Goal: Transaction & Acquisition: Obtain resource

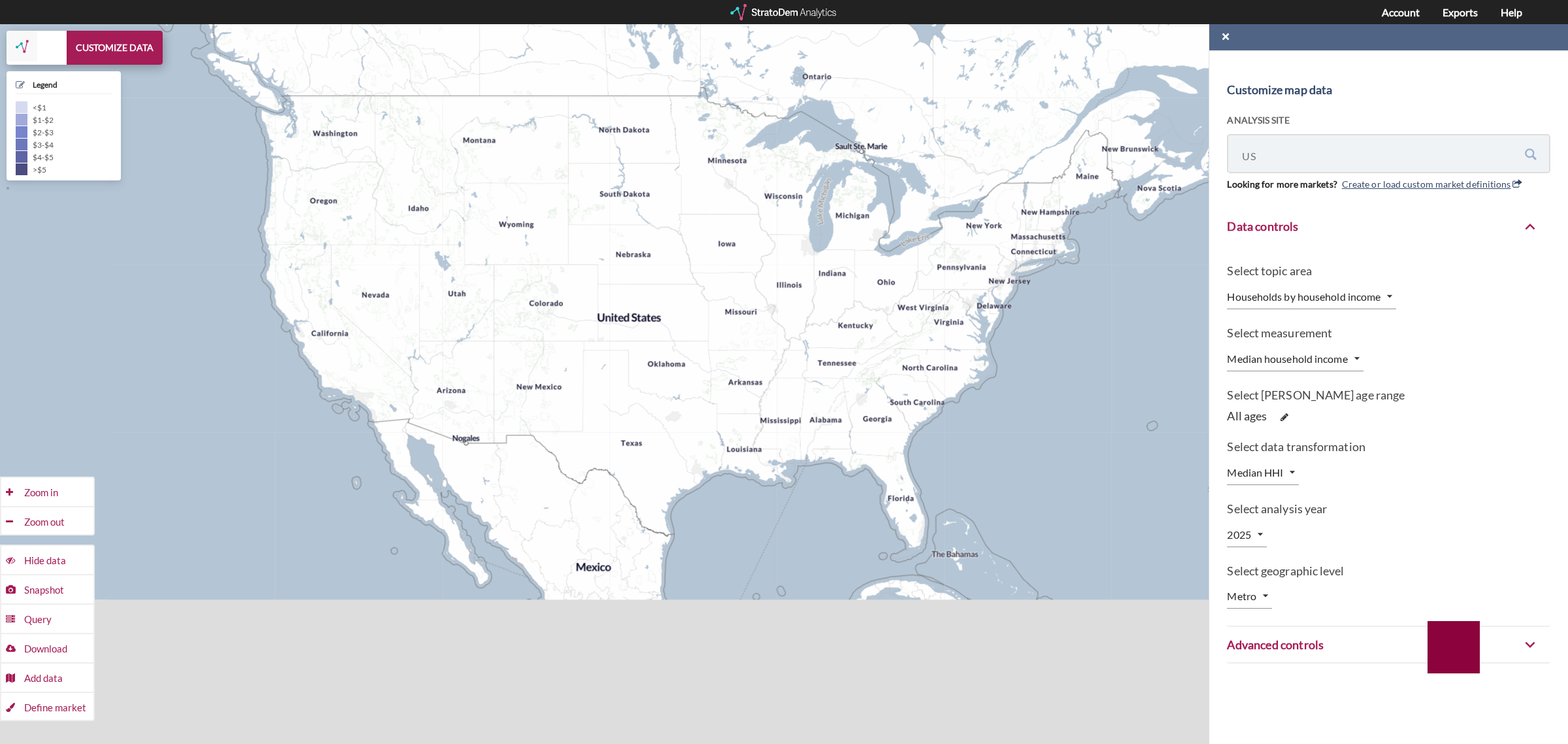
drag, startPoint x: 602, startPoint y: 577, endPoint x: 441, endPoint y: 451, distance: 204.4
click at [441, 451] on div "+ − CUSTOMIZE DATA Legend < $1 $1 - $2 $2 - $3 $3 - $4 $4 - $5 > $5 Draw a poly…" at bounding box center [784, 384] width 1568 height 720
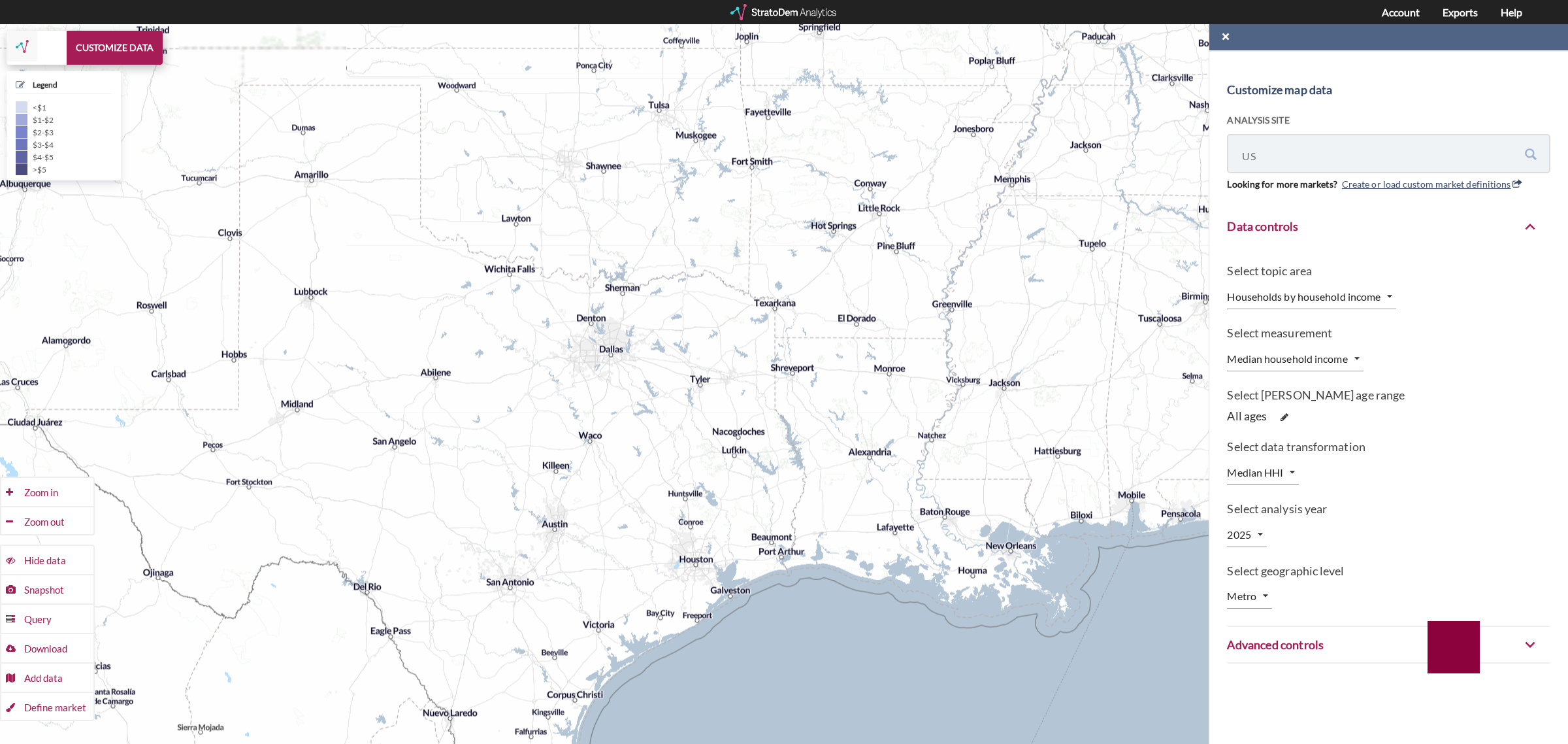
drag, startPoint x: 926, startPoint y: 471, endPoint x: 717, endPoint y: 489, distance: 209.8
click at [717, 489] on div "+ − CUSTOMIZE DATA Legend < $1 $1 - $2 $2 - $3 $3 - $4 $4 - $5 > $5 Draw a poly…" at bounding box center [784, 384] width 1568 height 720
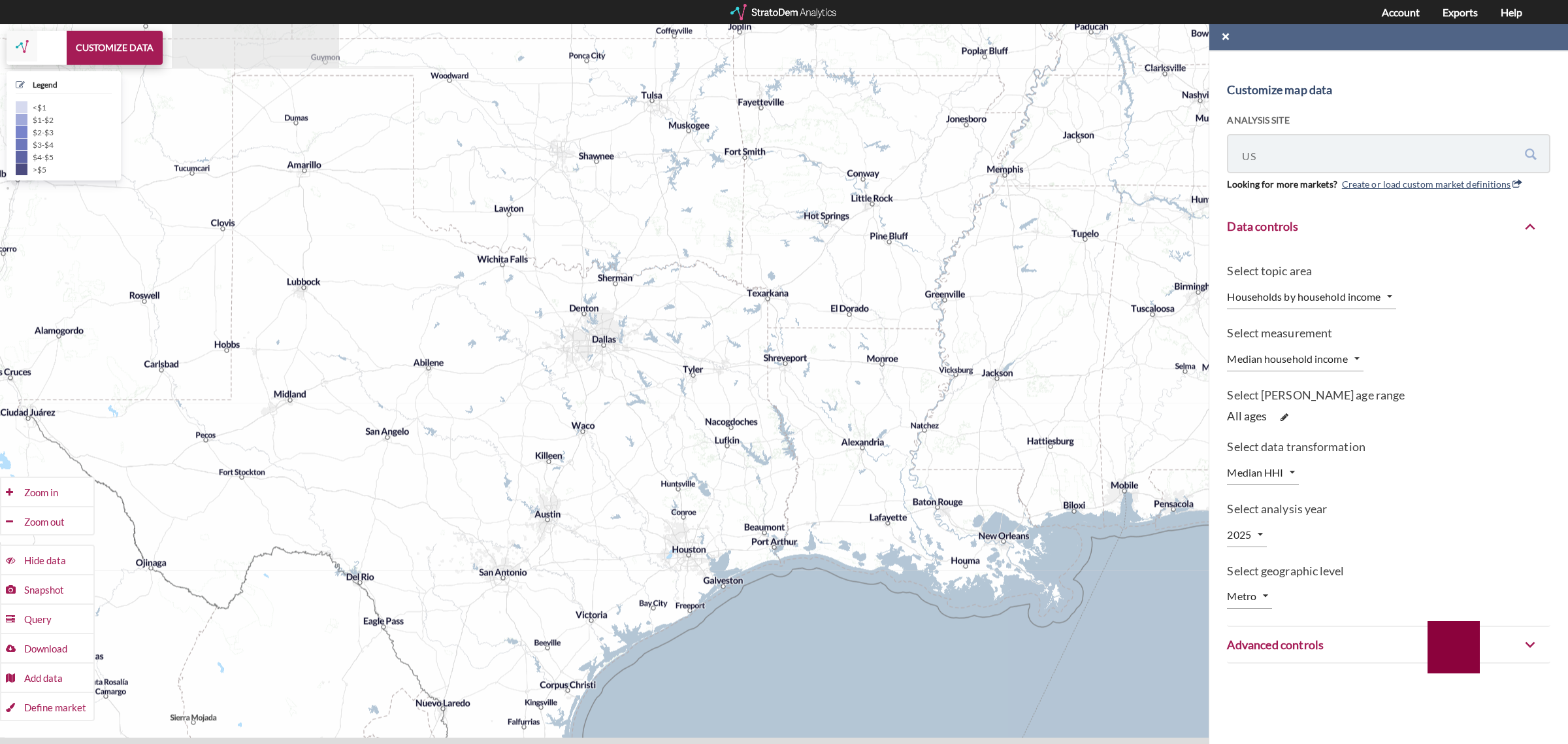
click at [809, 11] on div at bounding box center [785, 12] width 108 height 16
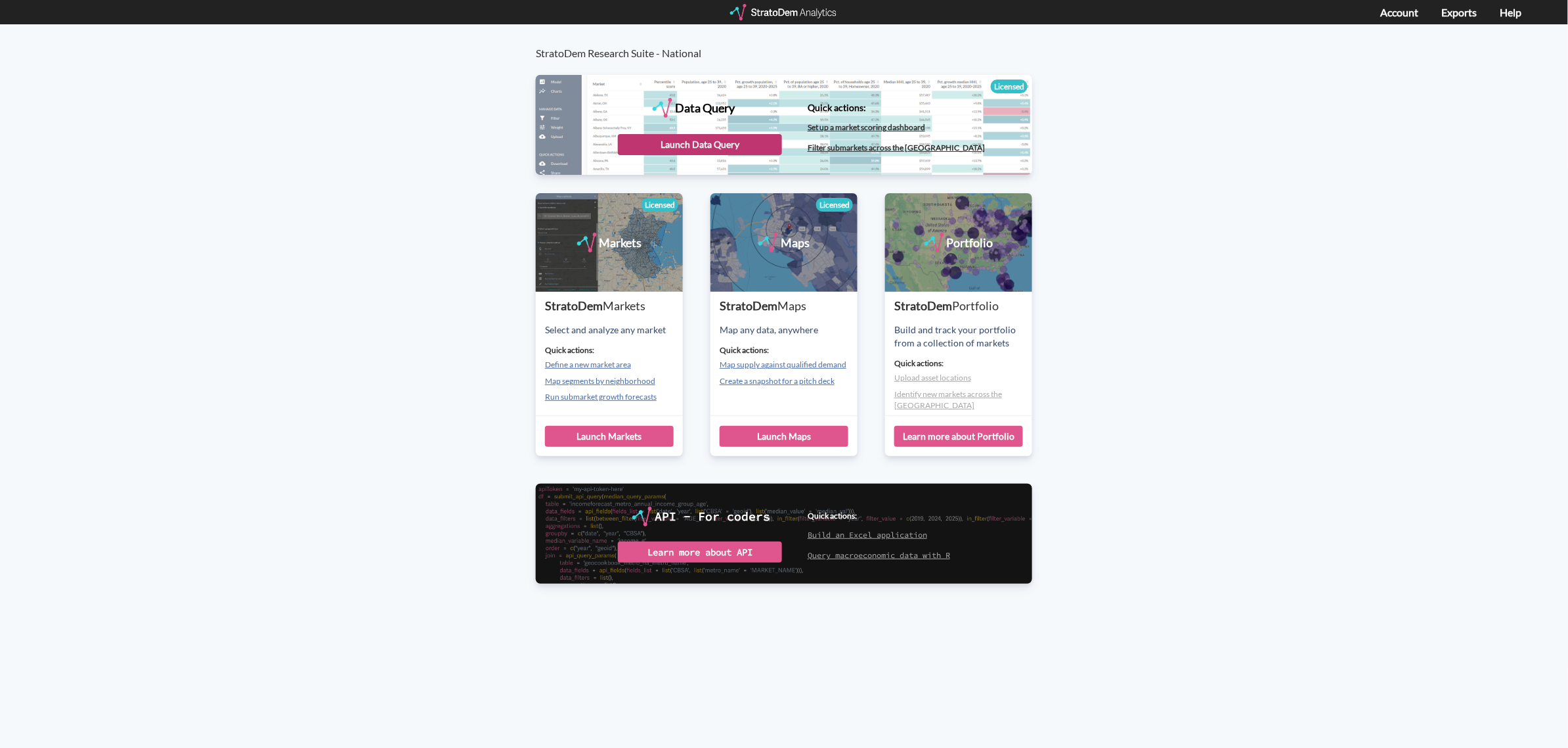
click at [726, 146] on div "Launch Data Query" at bounding box center [700, 144] width 164 height 21
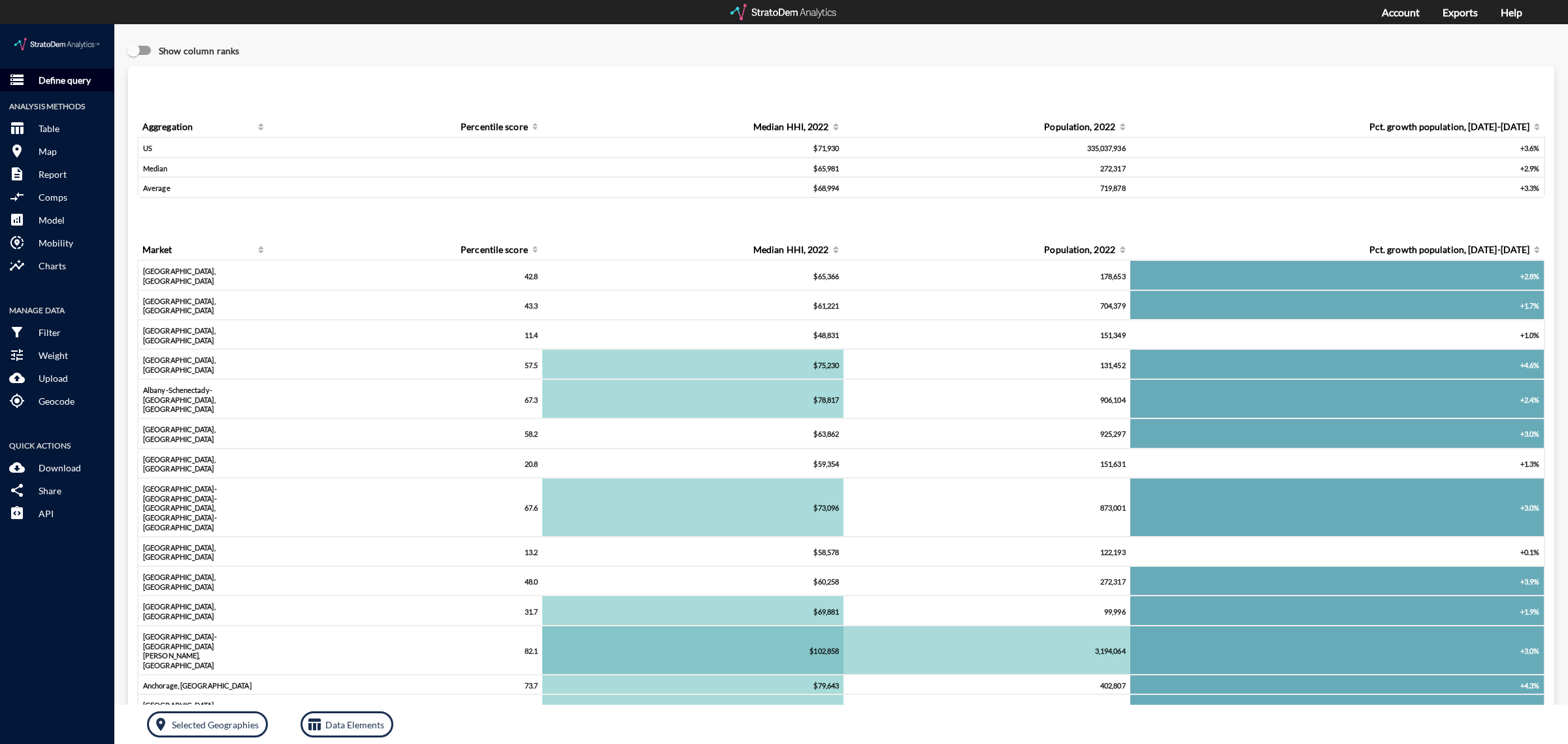
click p "Define query"
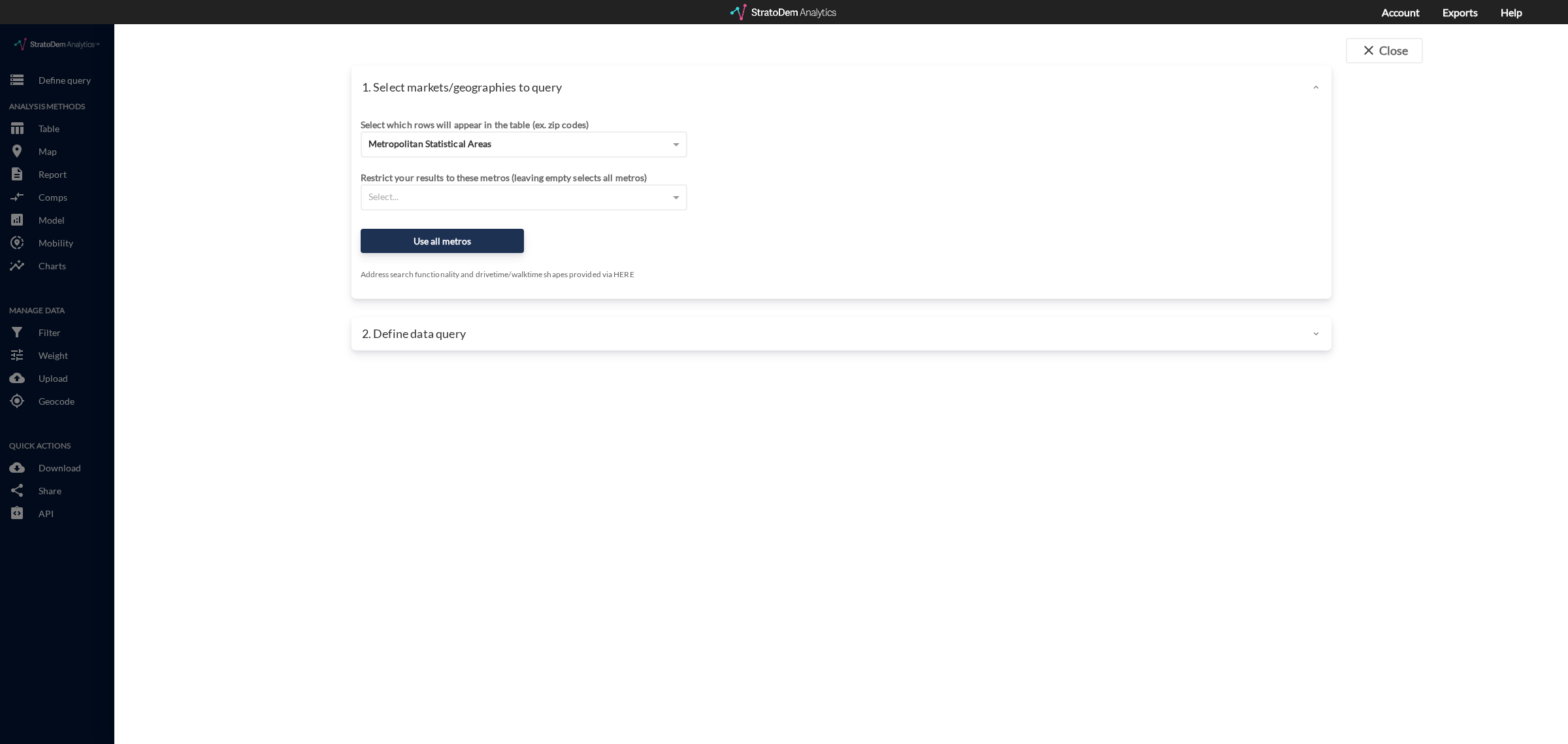
click p "1. Select markets/geographies to query"
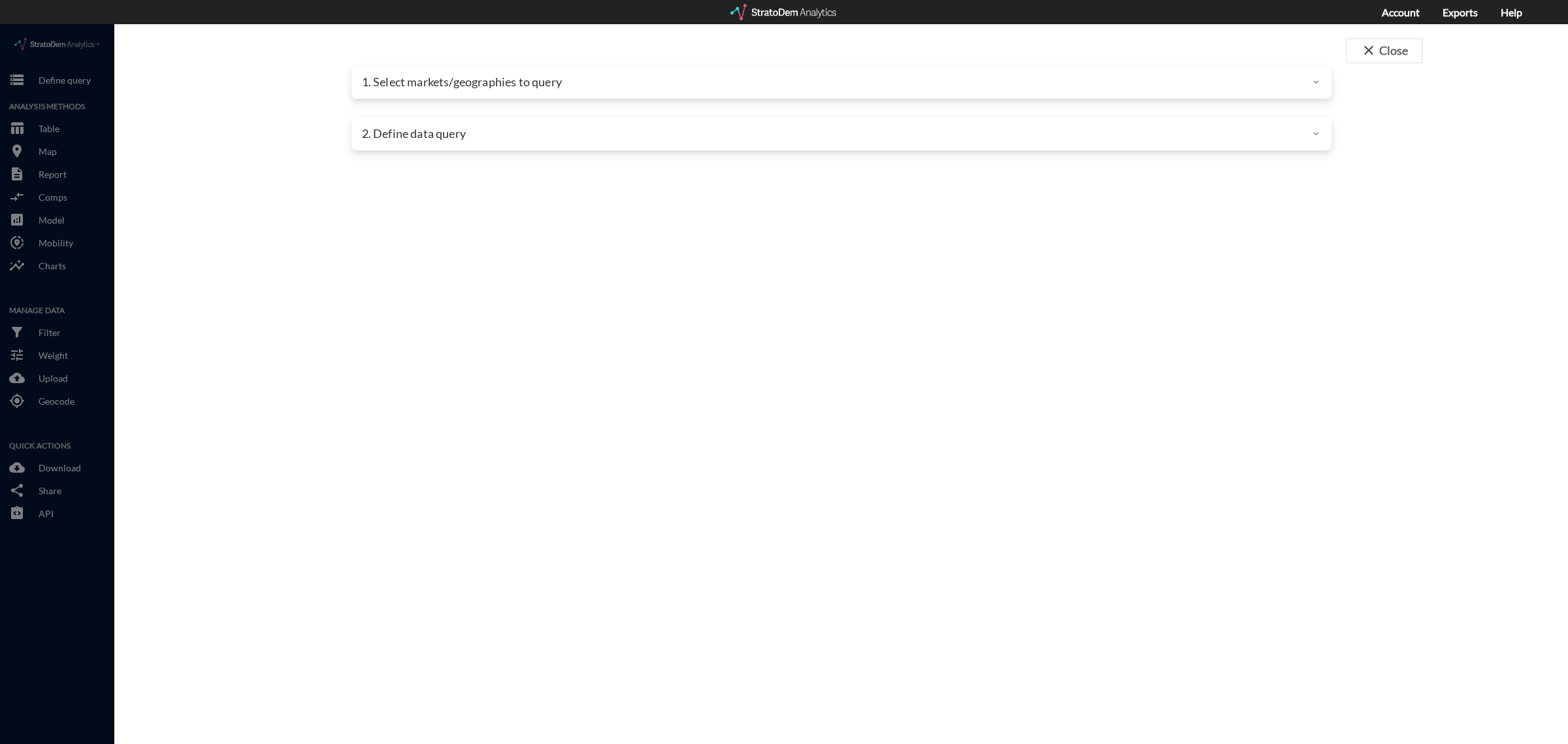
click p "1. Select markets/geographies to query"
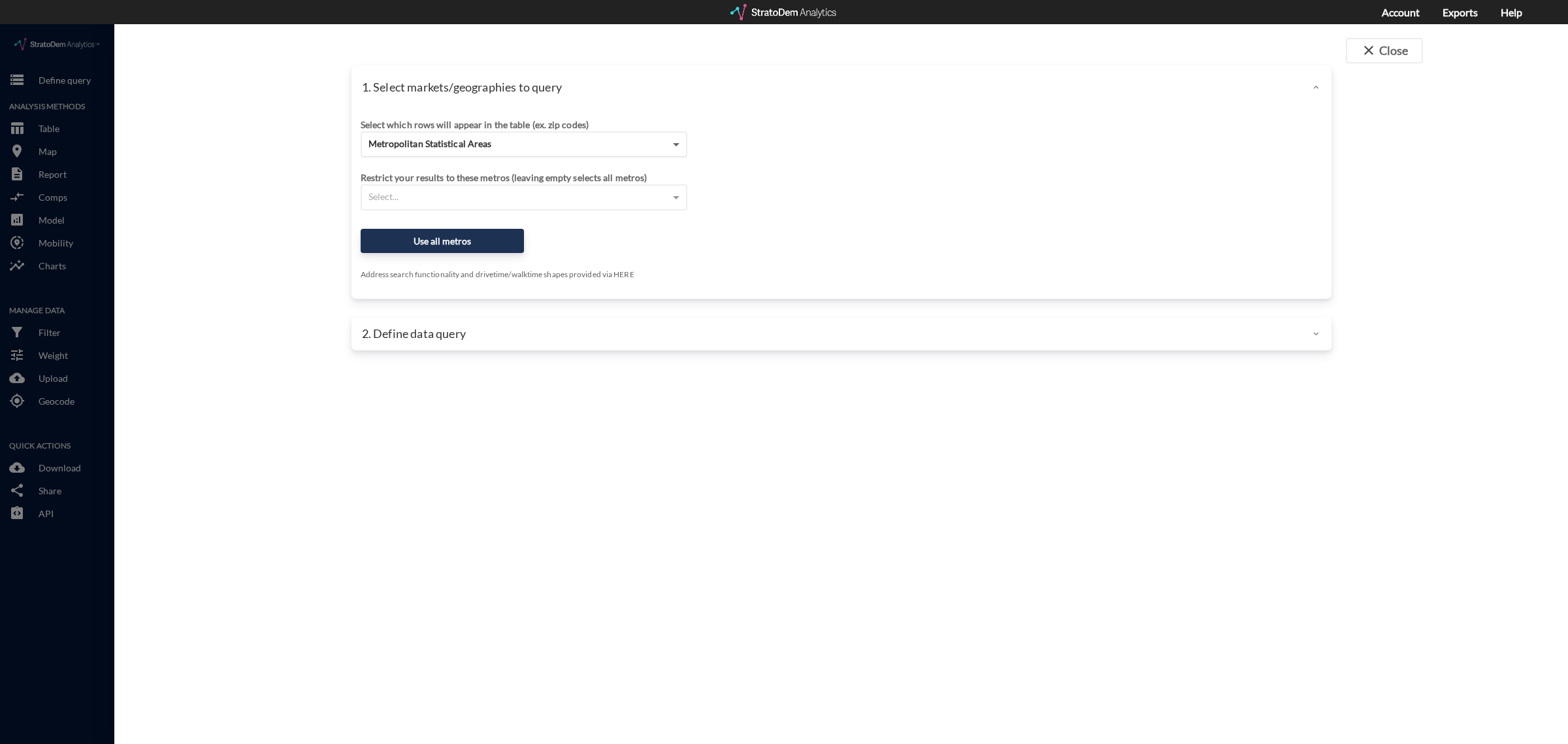
click span
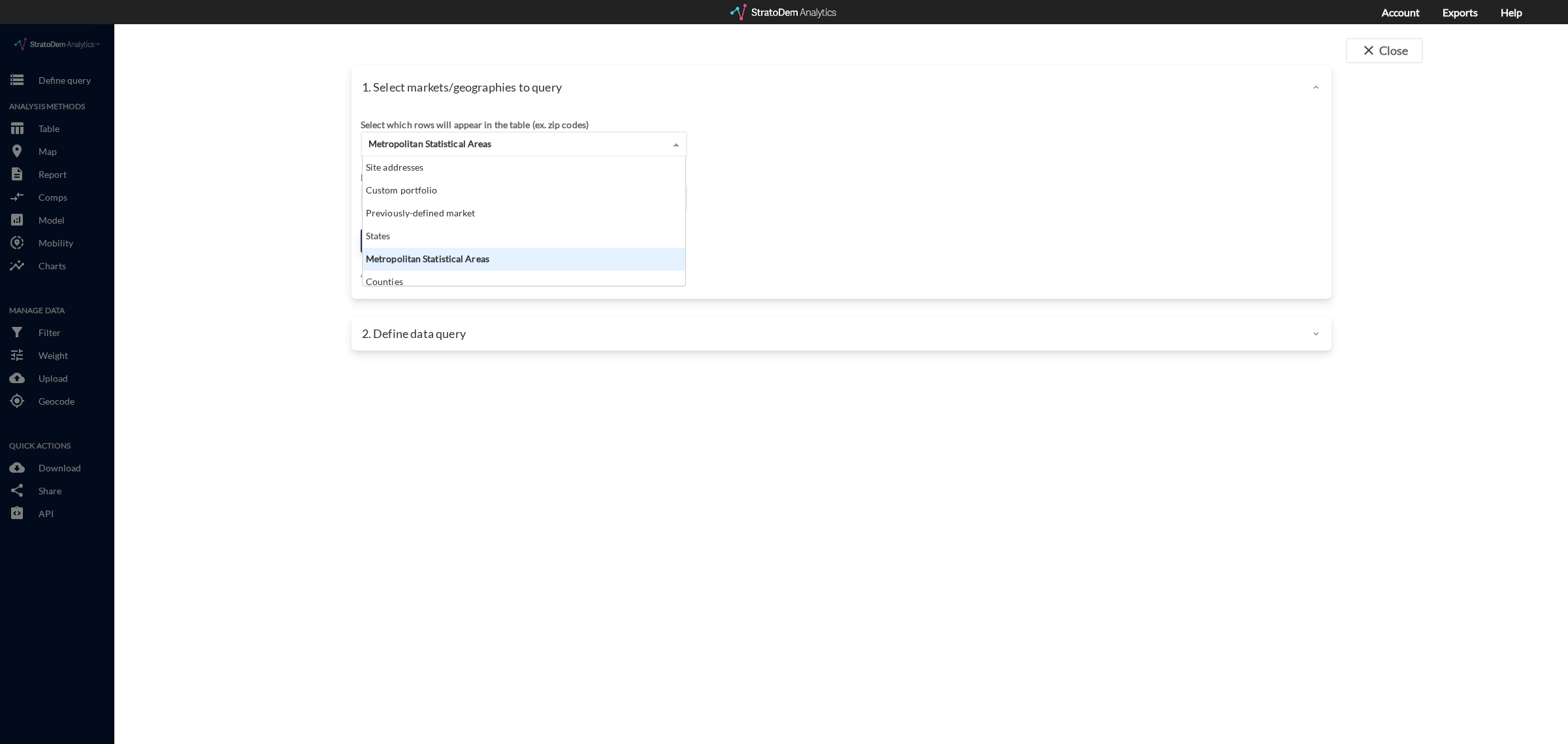
scroll to position [118, 315]
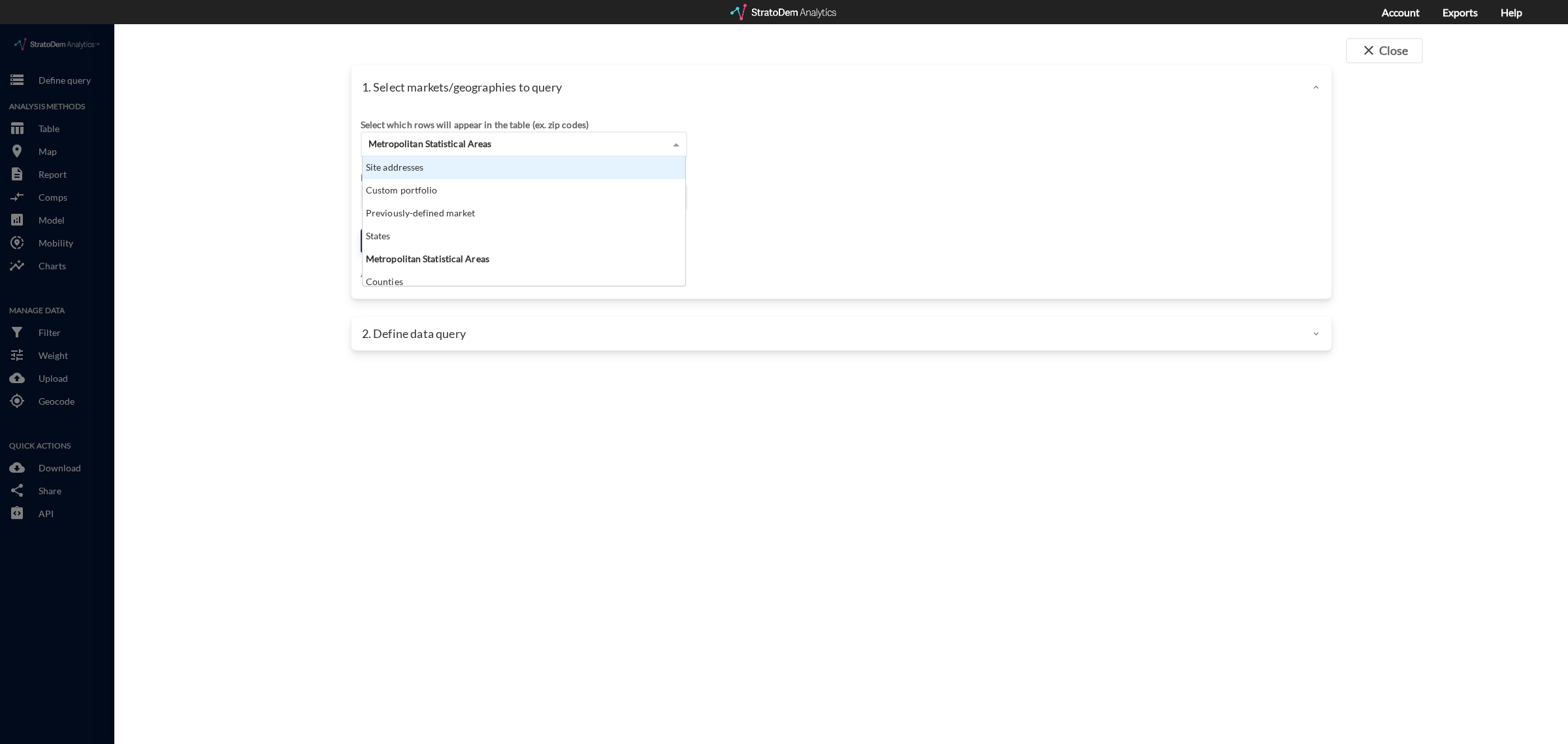
click div "Site addresses"
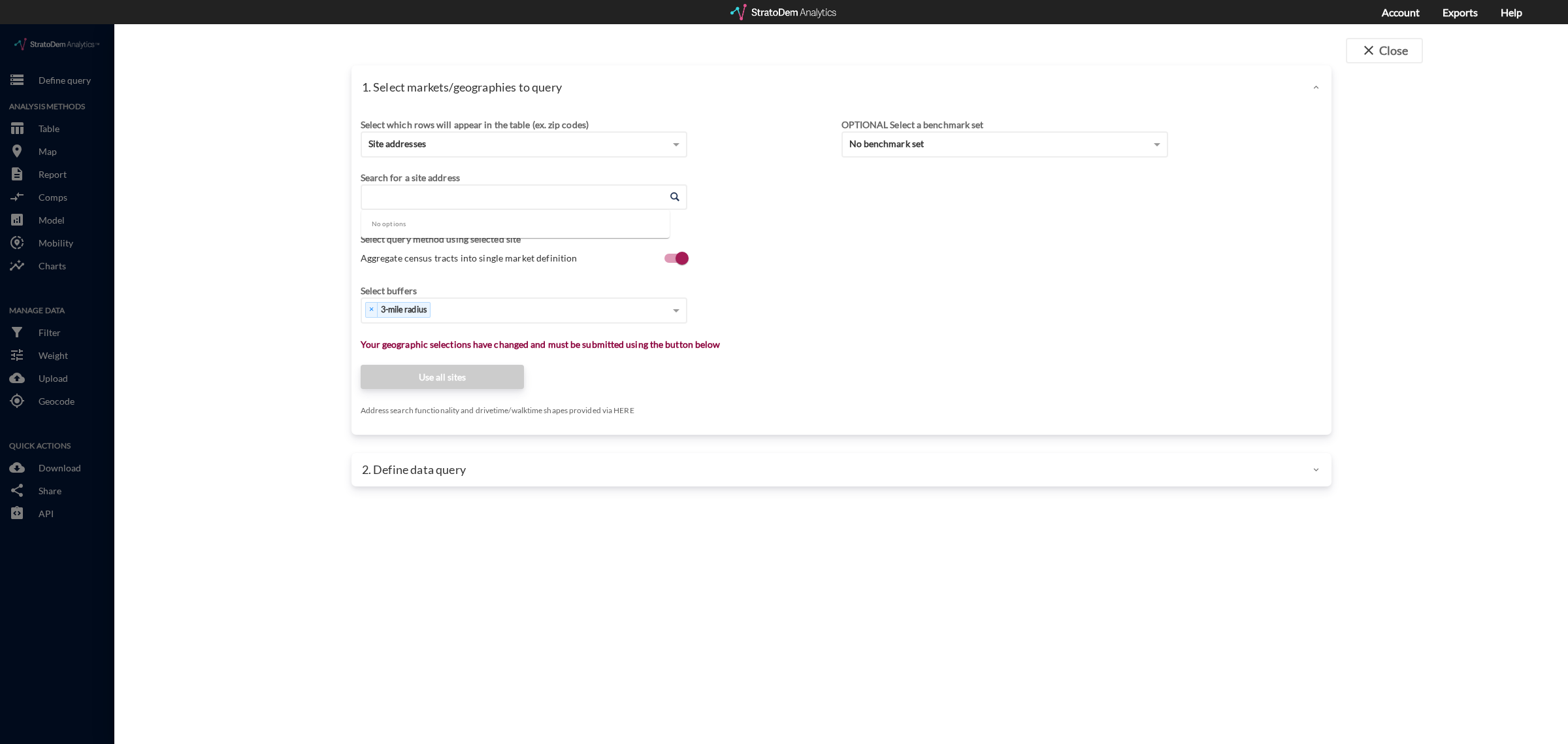
click input "Enter an address"
paste input "[STREET_ADDRESS]"
click li "[STREET_ADDRESS][US_STATE]"
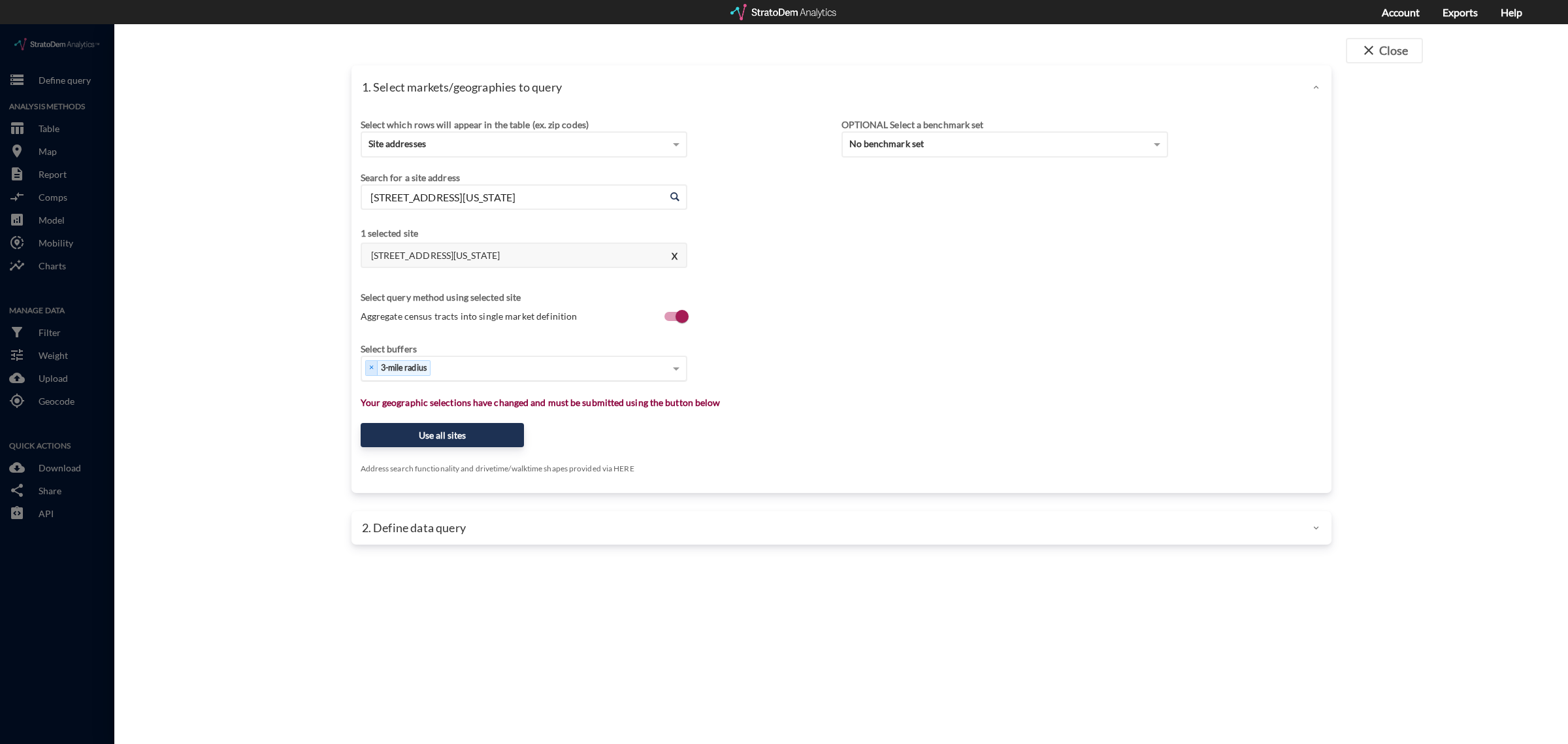
type input "[STREET_ADDRESS][US_STATE]"
click div "Select..."
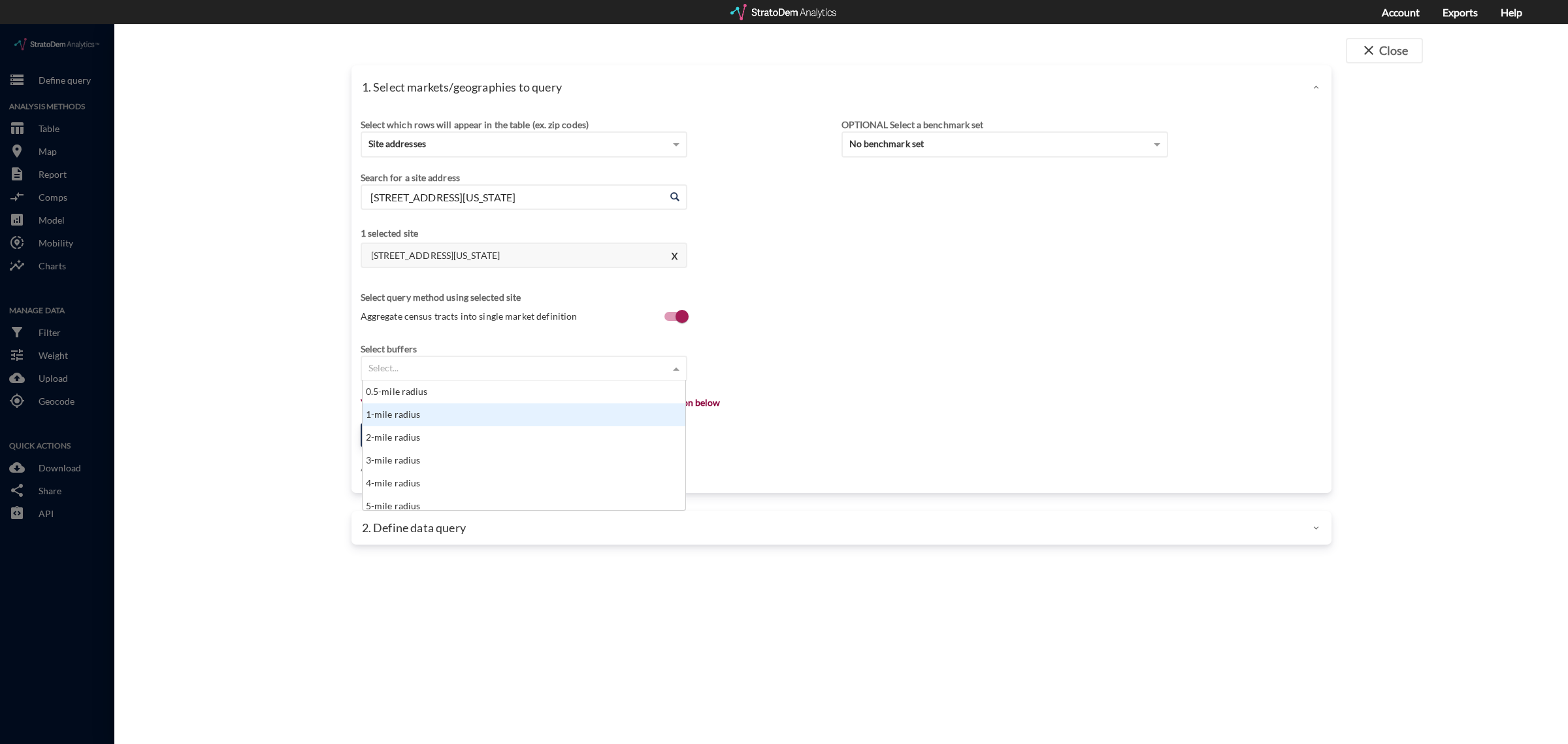
click div "1-mile radius"
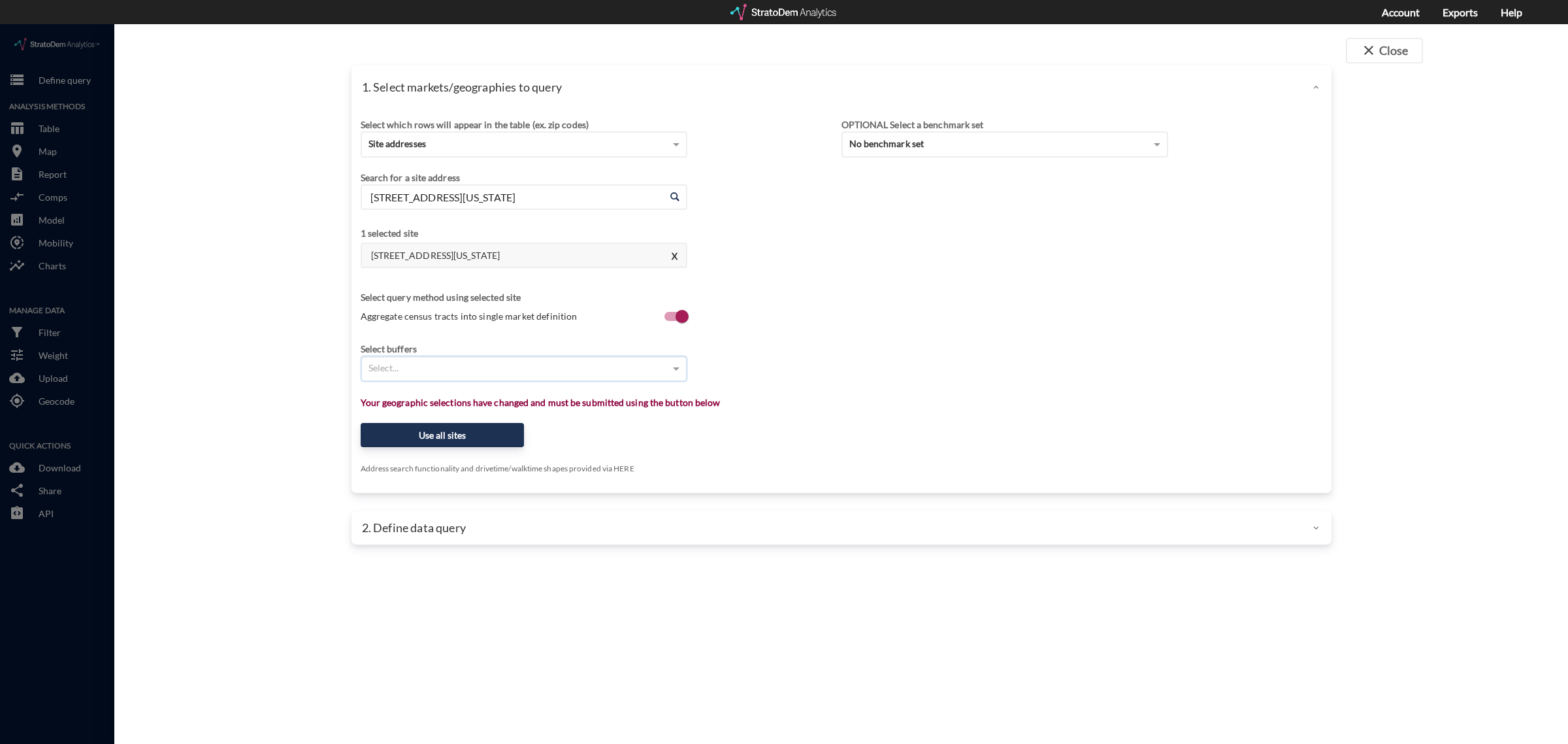
click div "Select..."
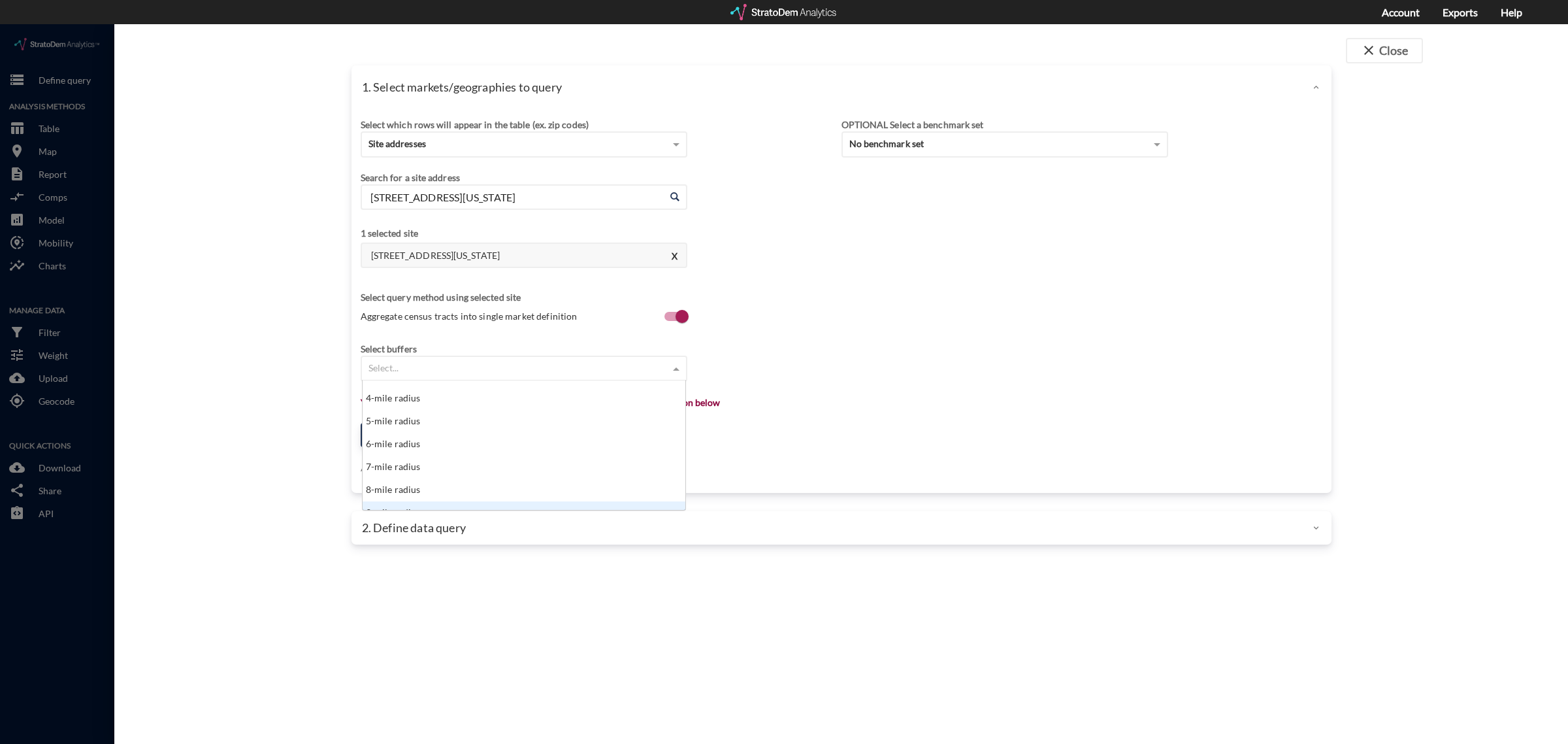
scroll to position [0, 0]
click div "1-mile radius"
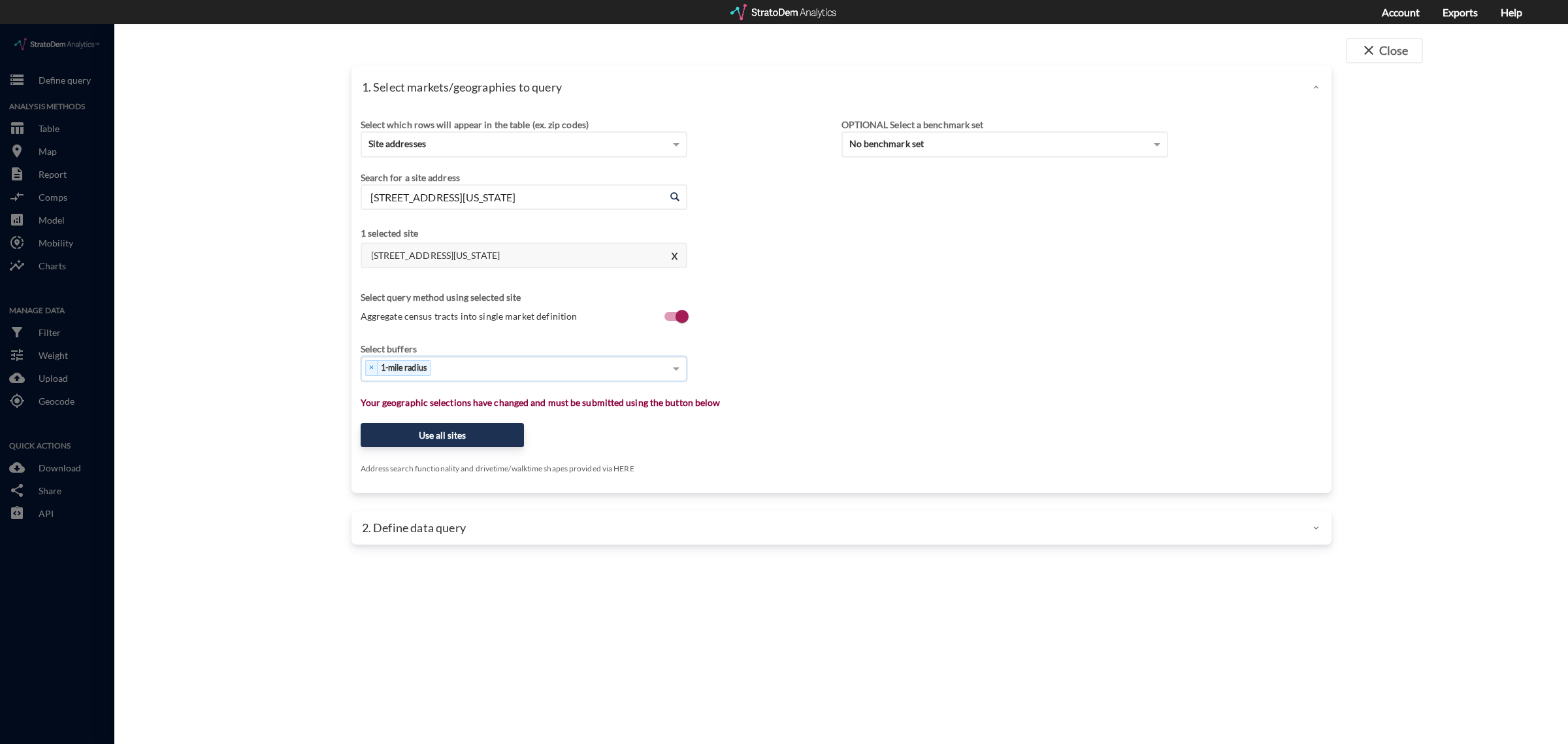
click div "× 1-mile radius"
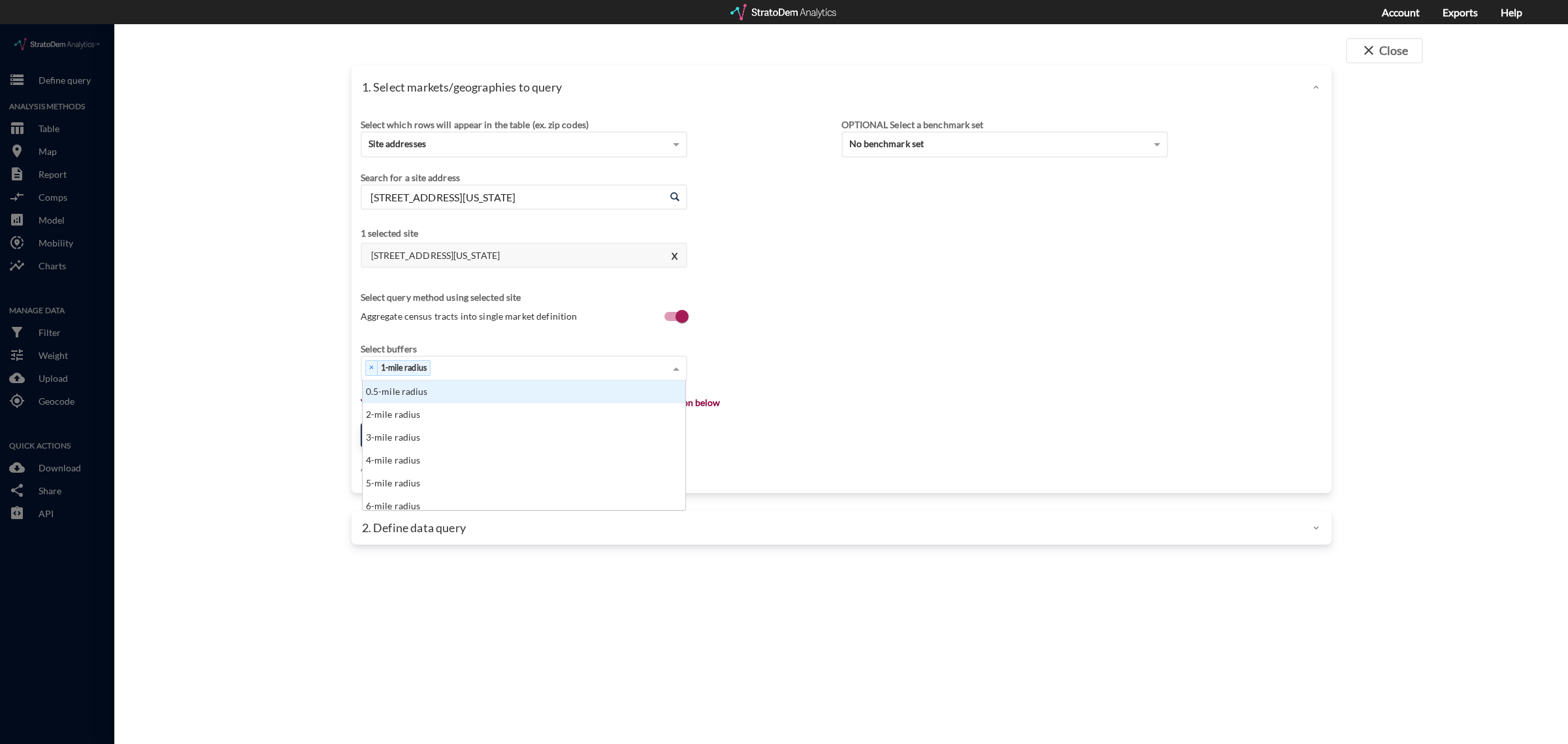
scroll to position [118, 315]
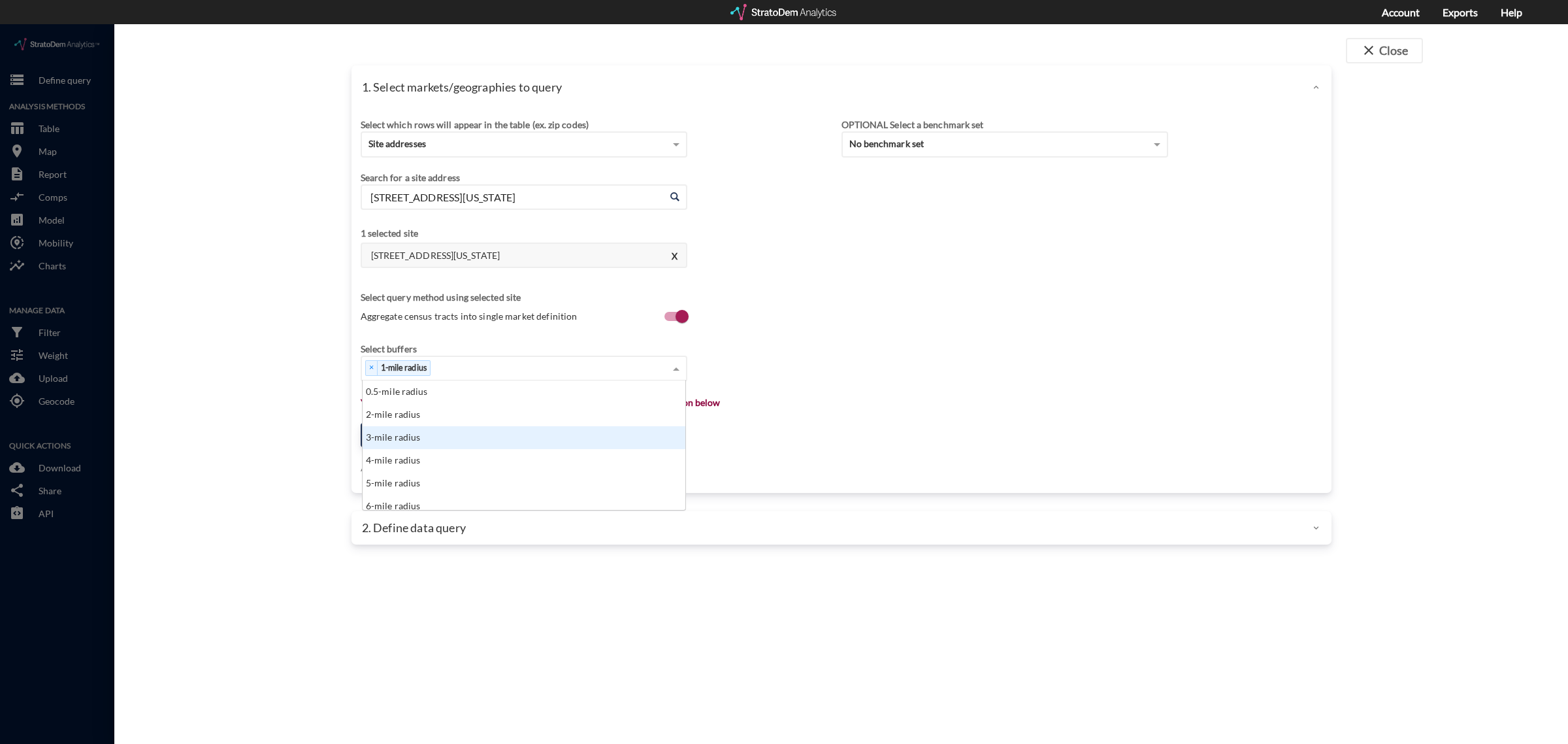
click div "3-mile radius"
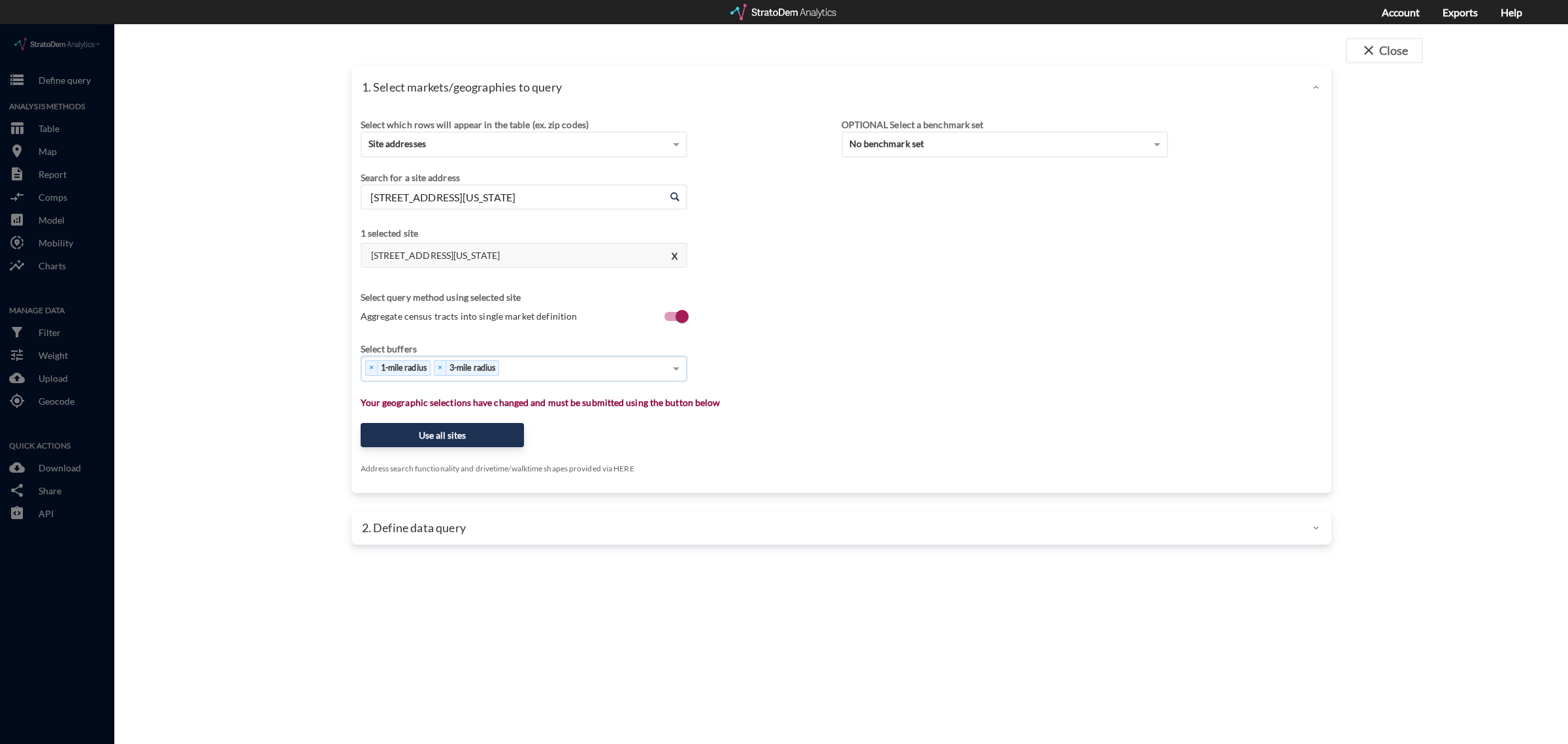
click div "× 1-mile radius × 3-mile radius"
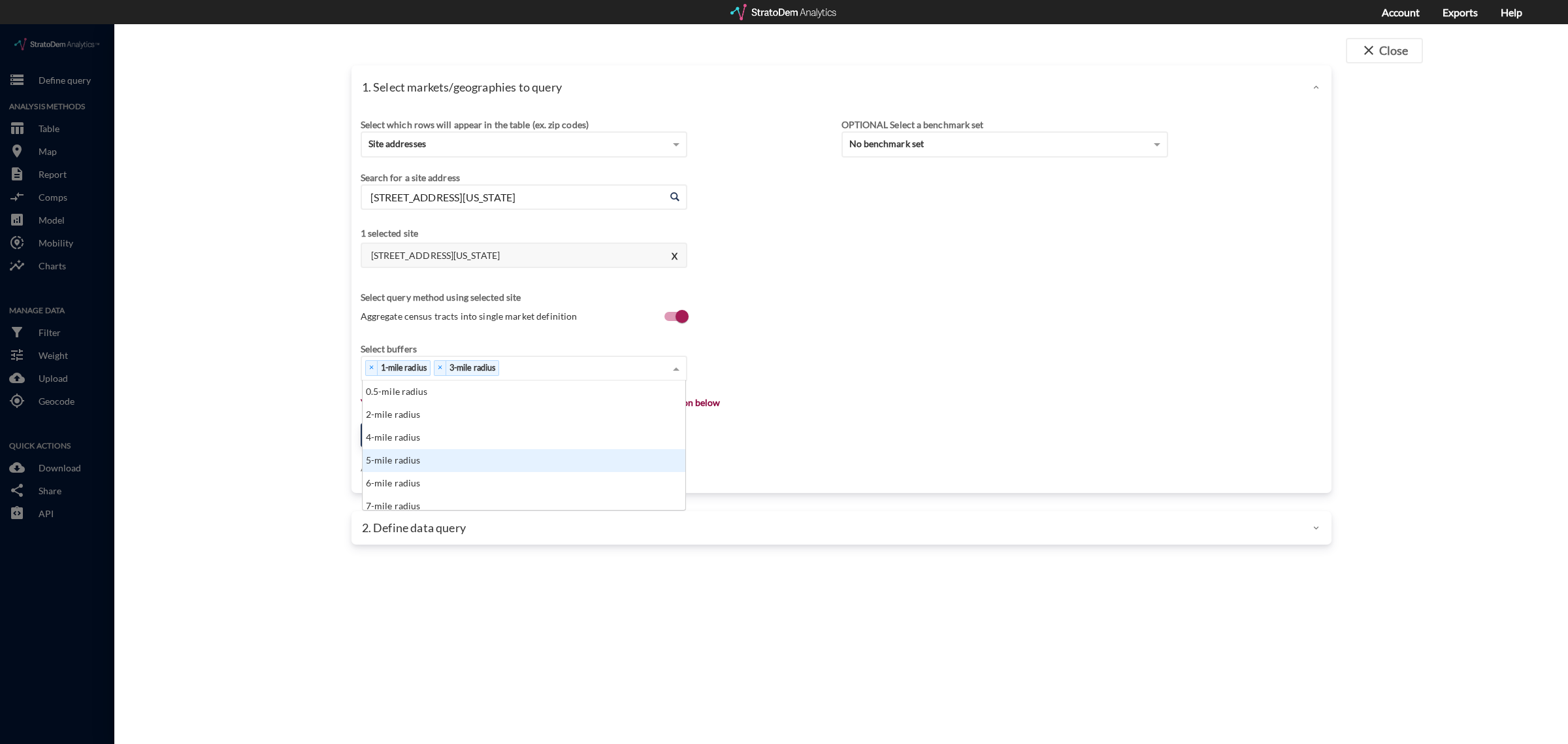
click div "5-mile radius"
click div "× 1-mile radius × 3-mile radius × 5-mile radius"
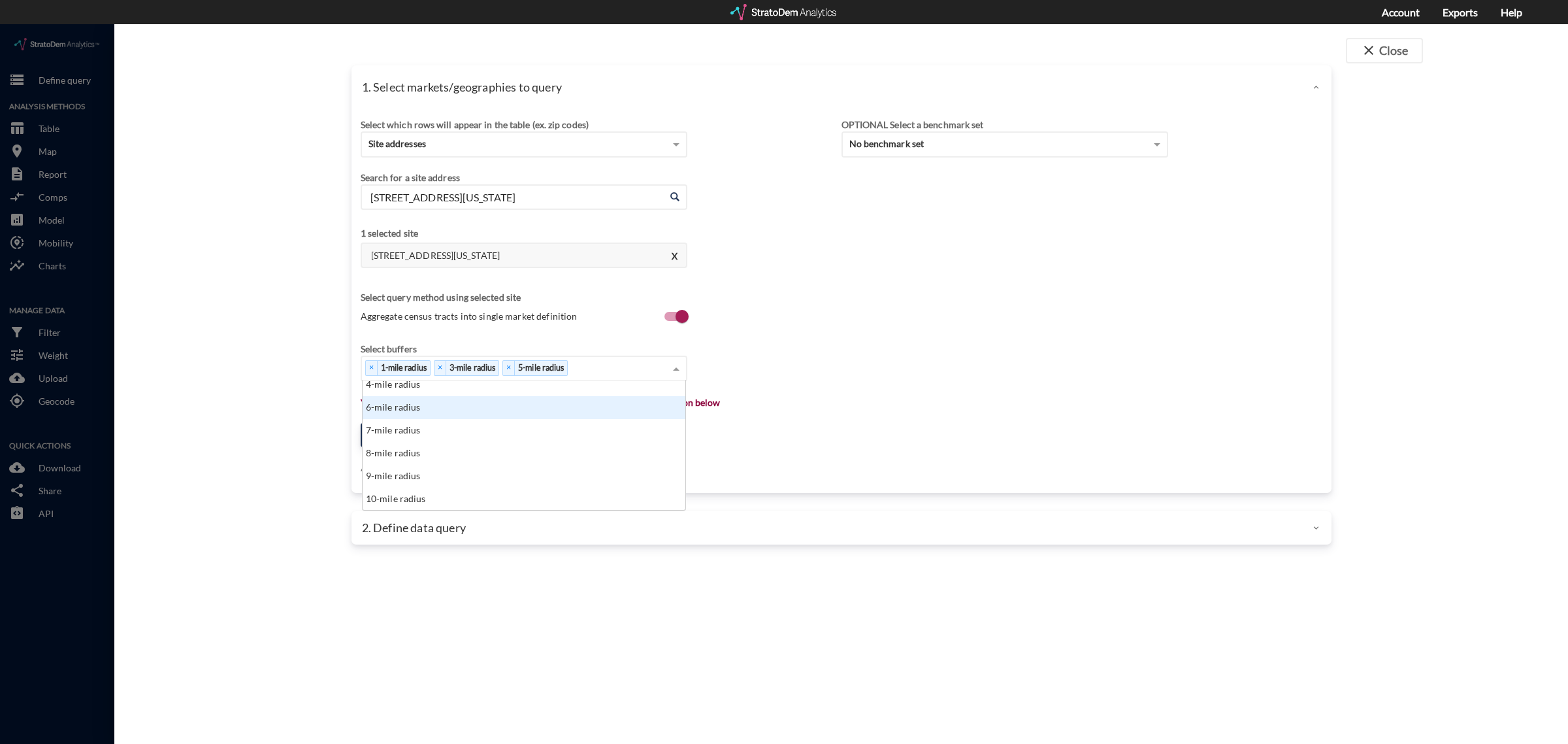
scroll to position [82, 0]
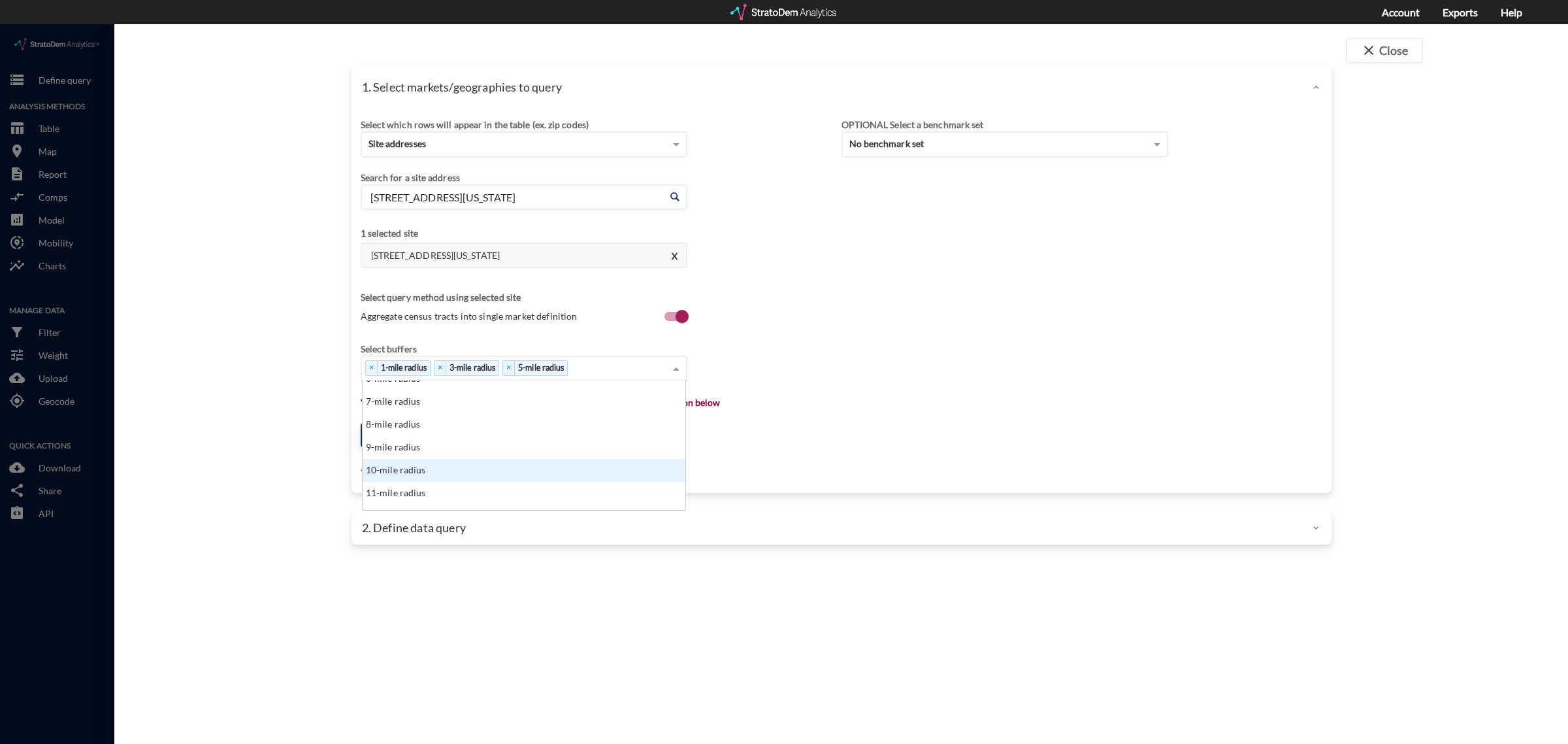
click div "10-mile radius"
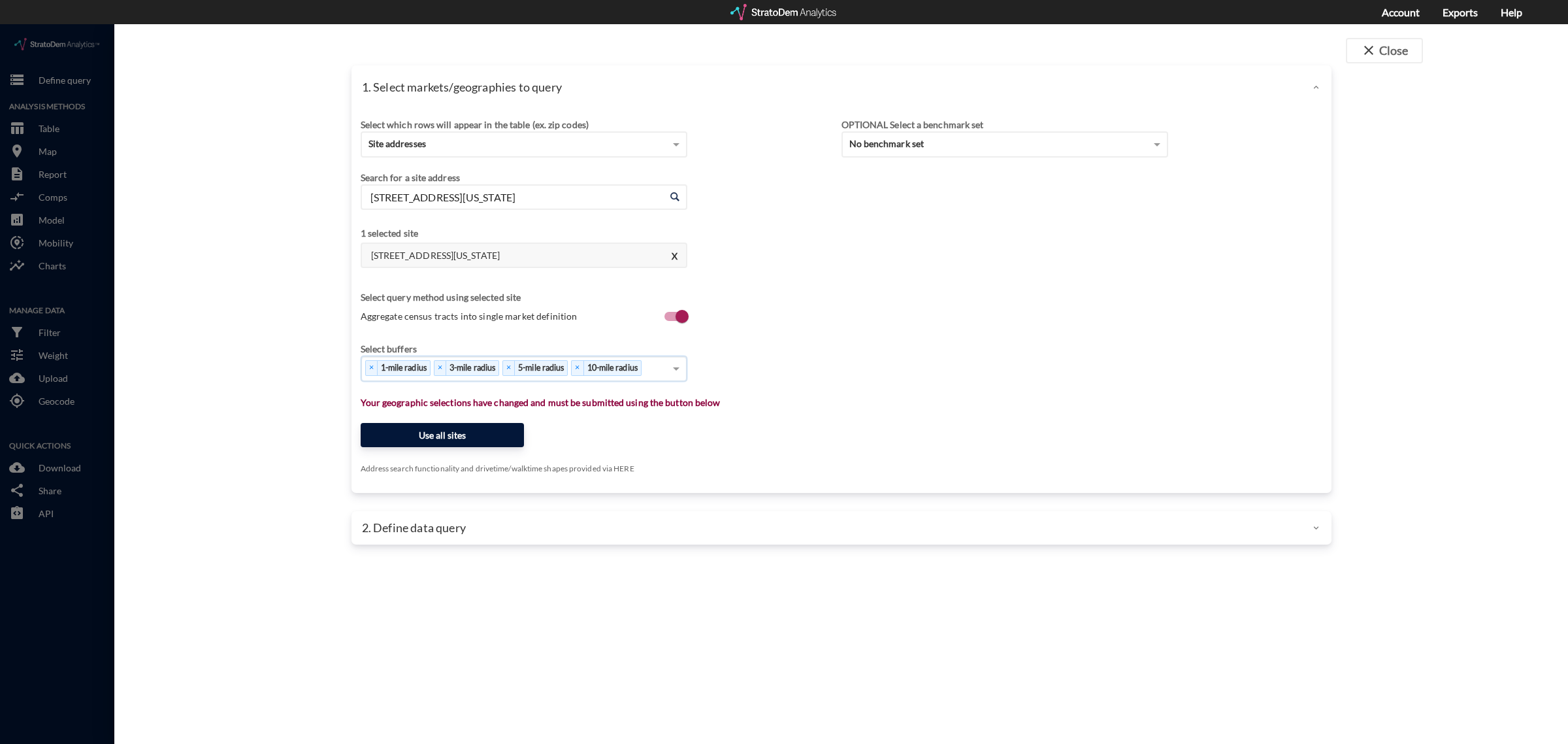
click button "Use all sites"
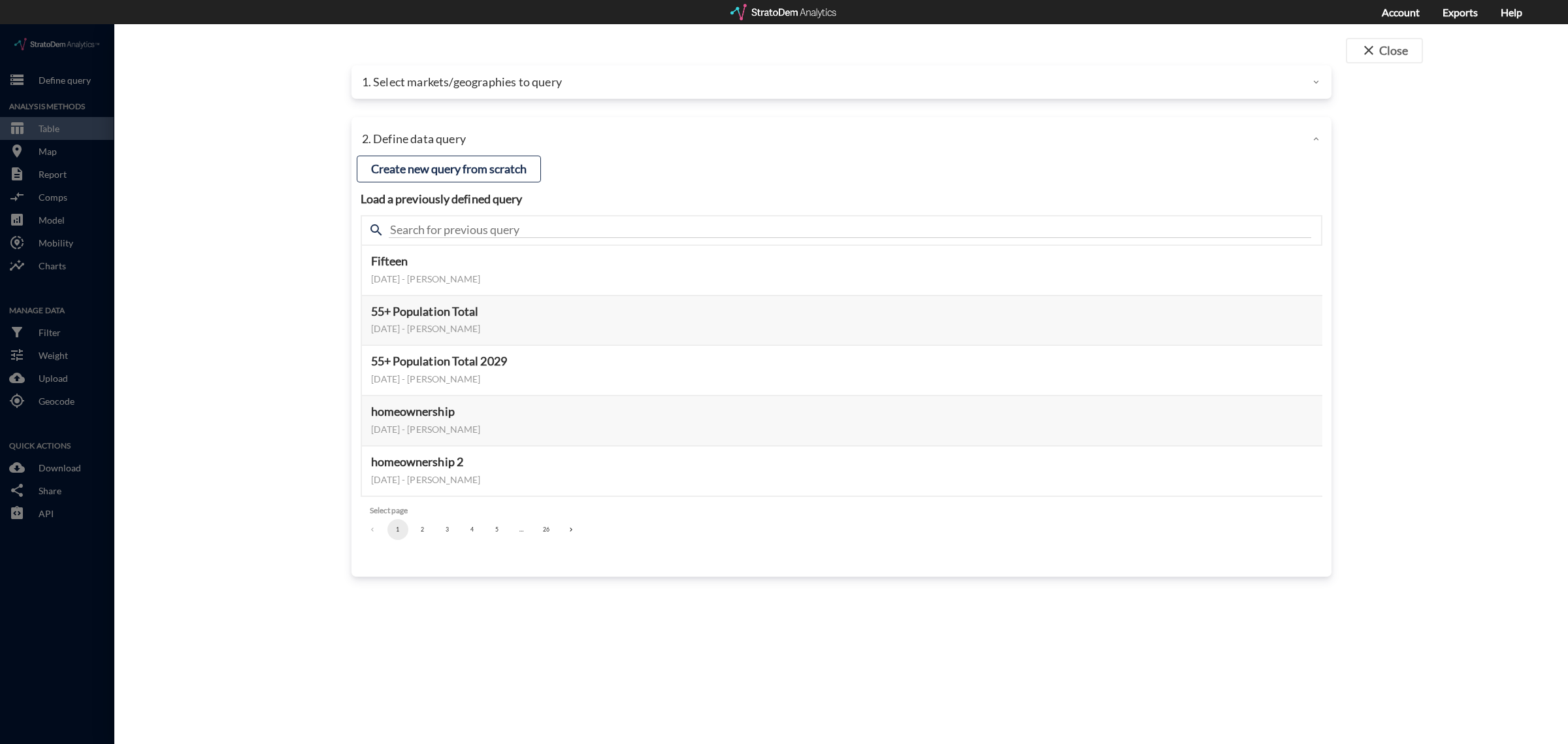
click div "search"
click input "text"
type input "active adult supplement"
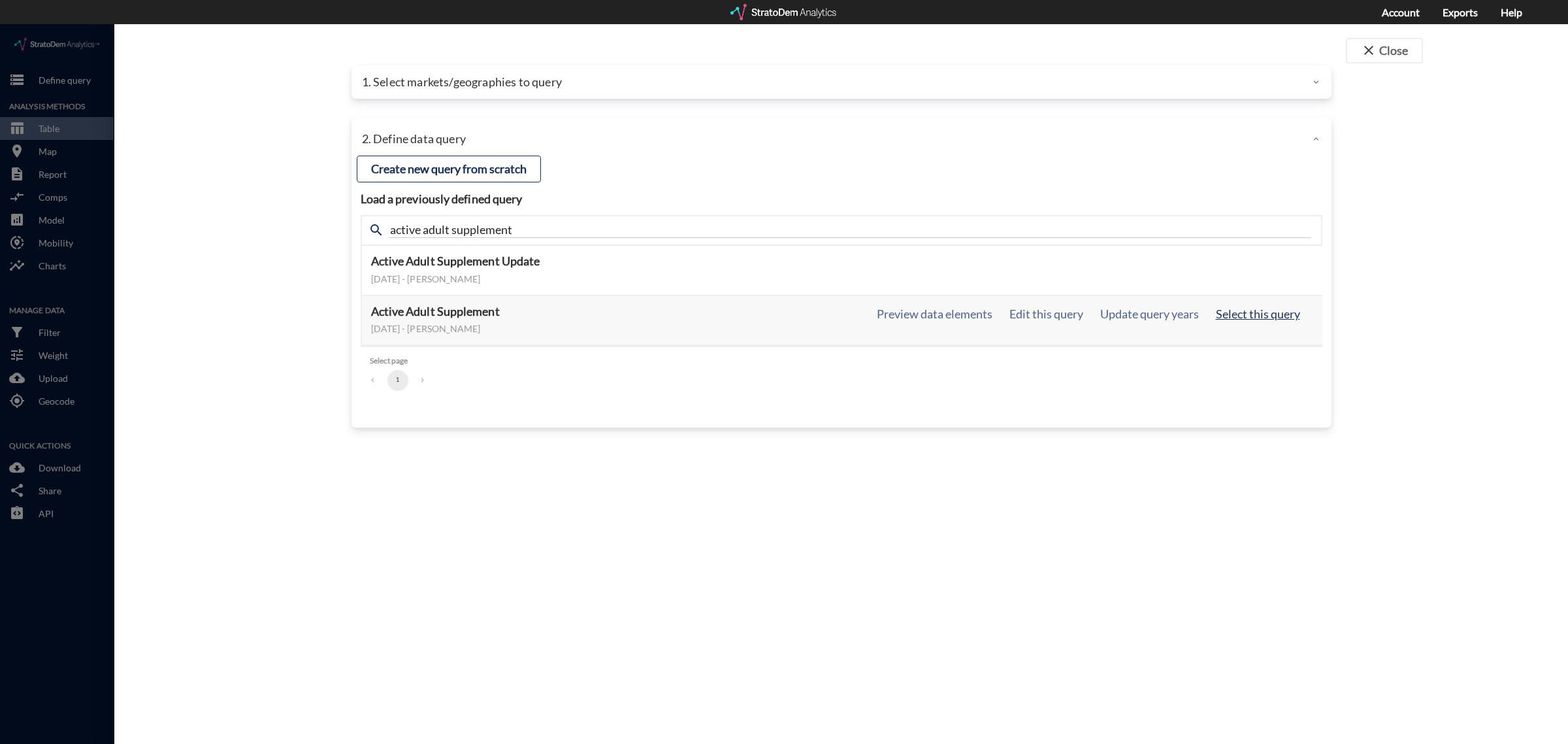
click button "Select this query"
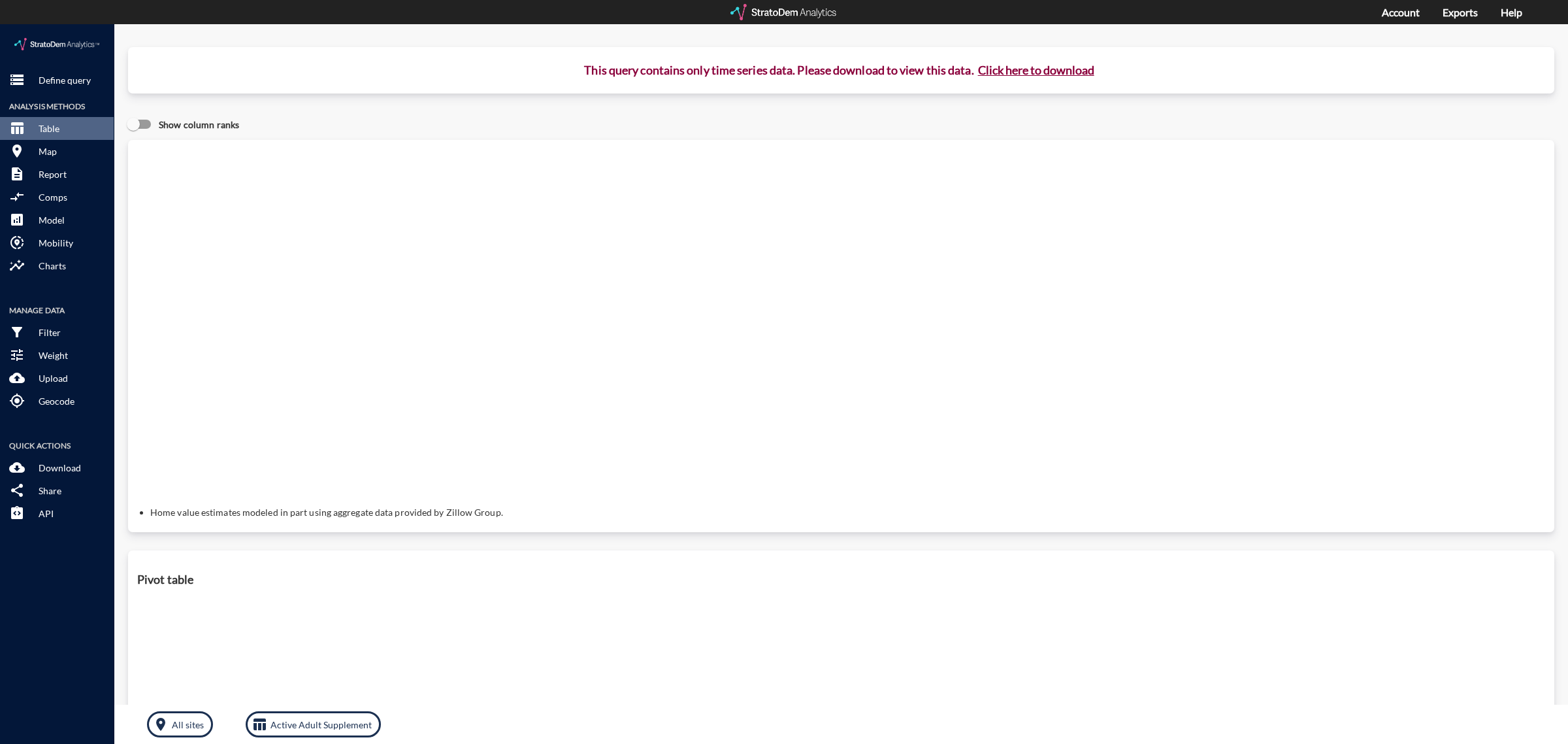
click button "Click here to download"
click link "Exports manager"
click button "X"
click p "Define query"
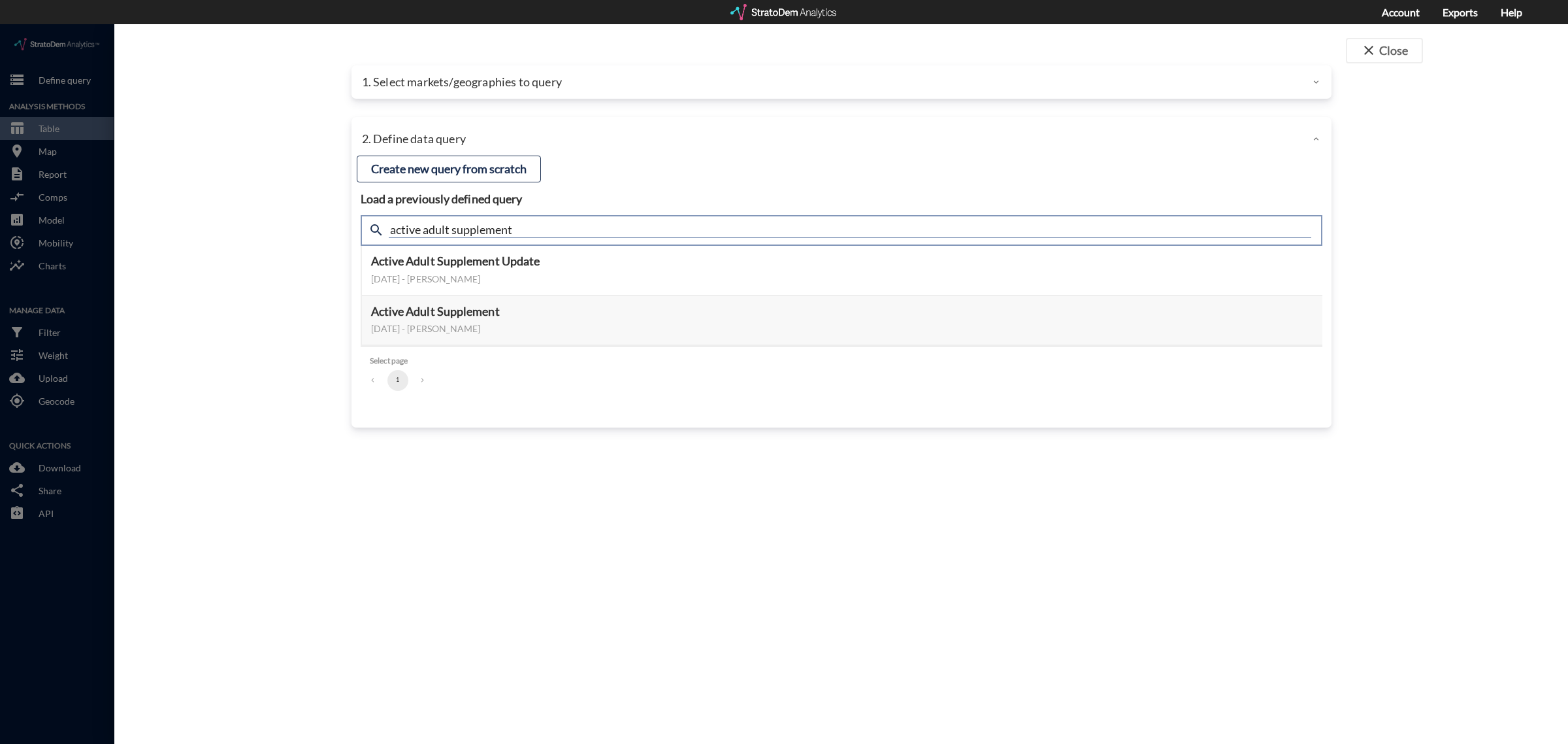
click input "active adult supplement"
drag, startPoint x: 533, startPoint y: 207, endPoint x: 327, endPoint y: 211, distance: 206.0
click div "close Close 1. Select markets/geographies to query Select which rows will appea…"
type input "housing demand"
click button "Select this query"
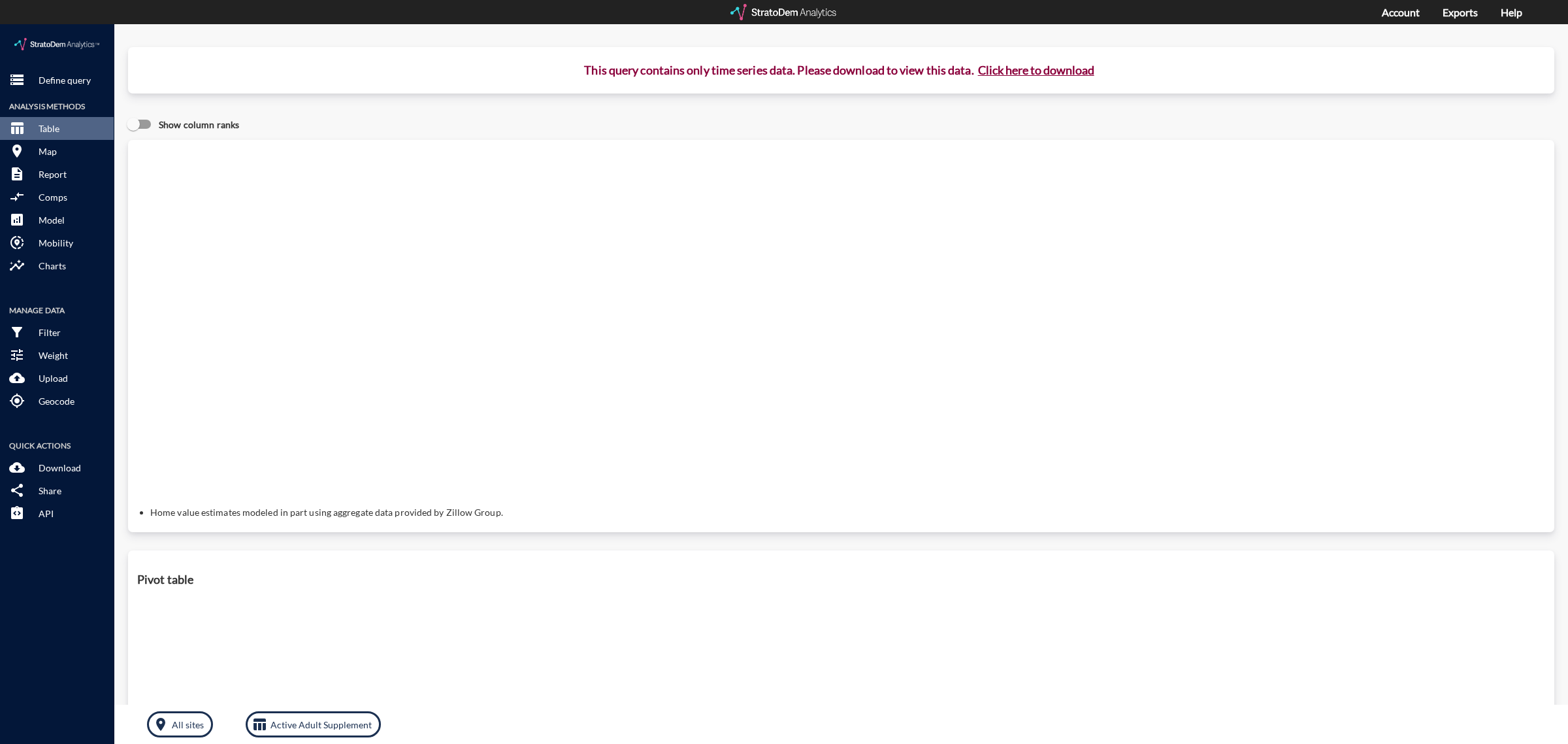
click button "Click here to download"
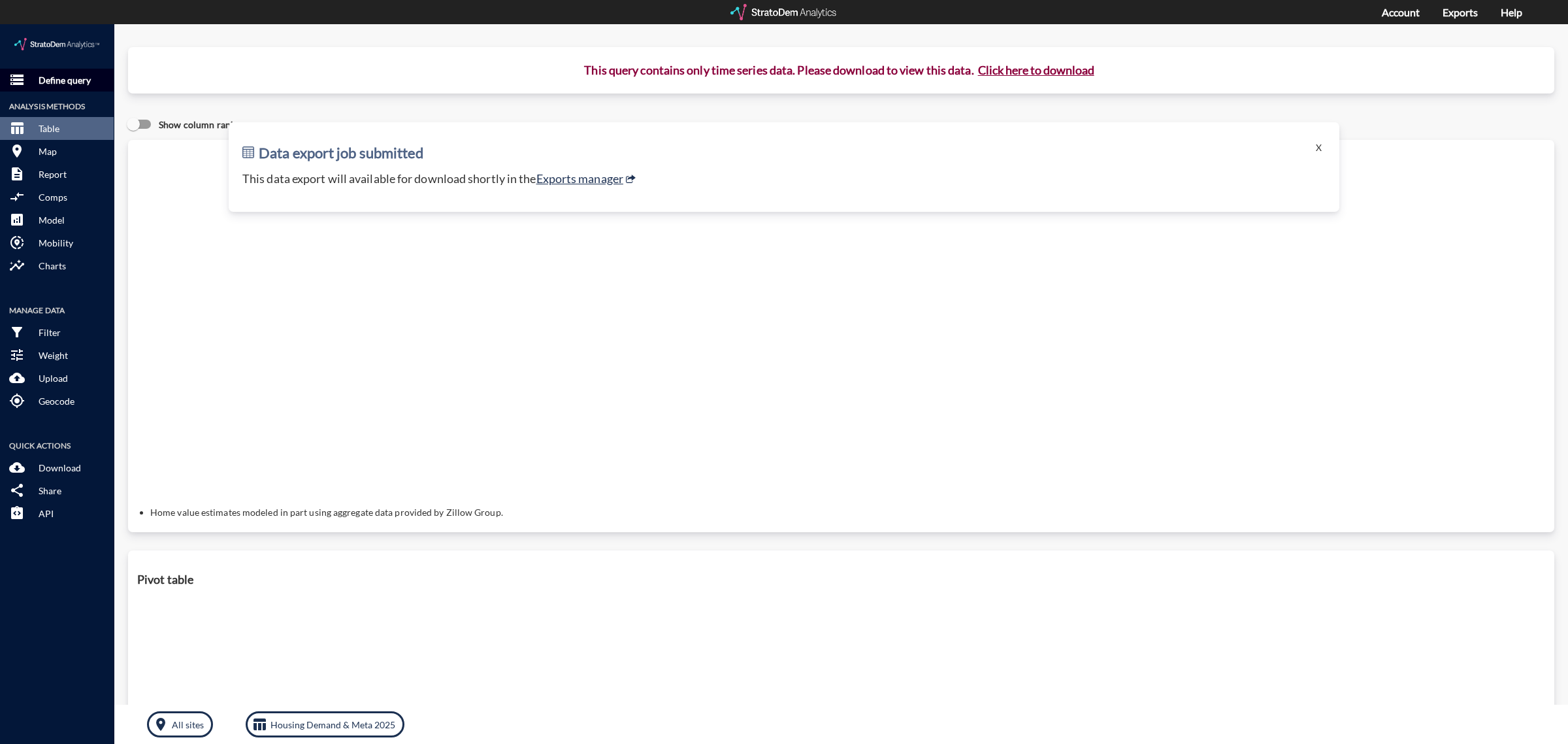
click p "Define query"
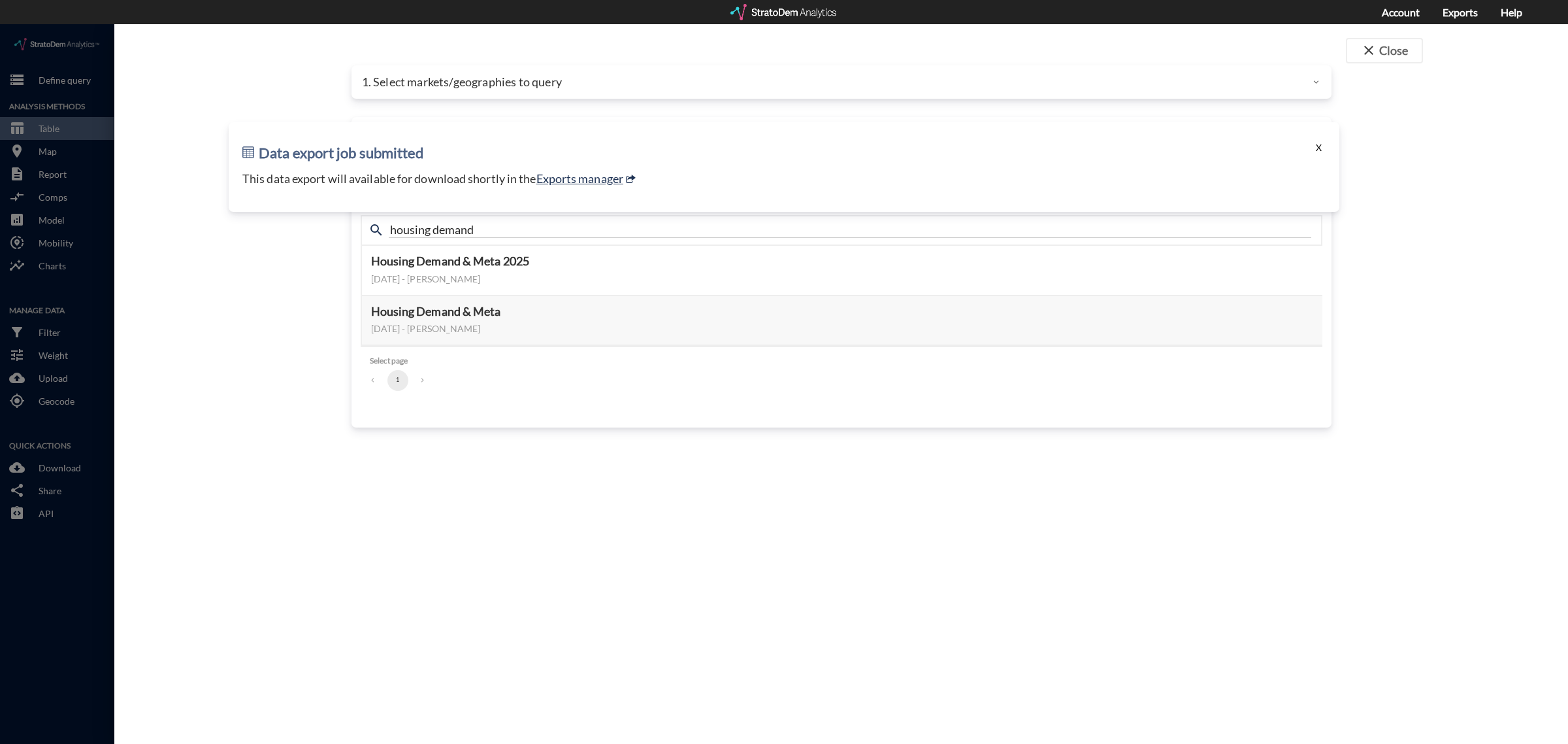
click button "X"
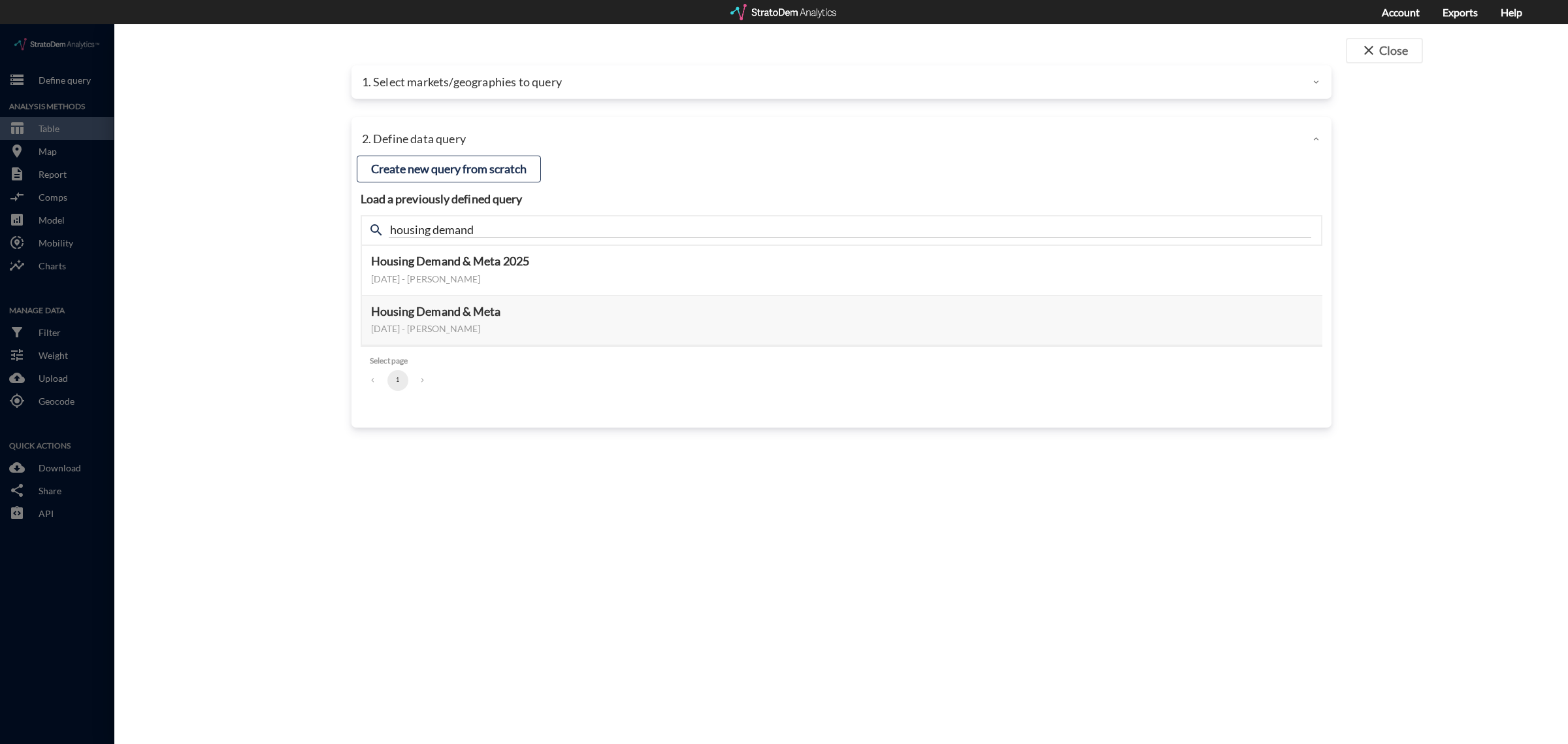
click p "1. Select markets/geographies to query"
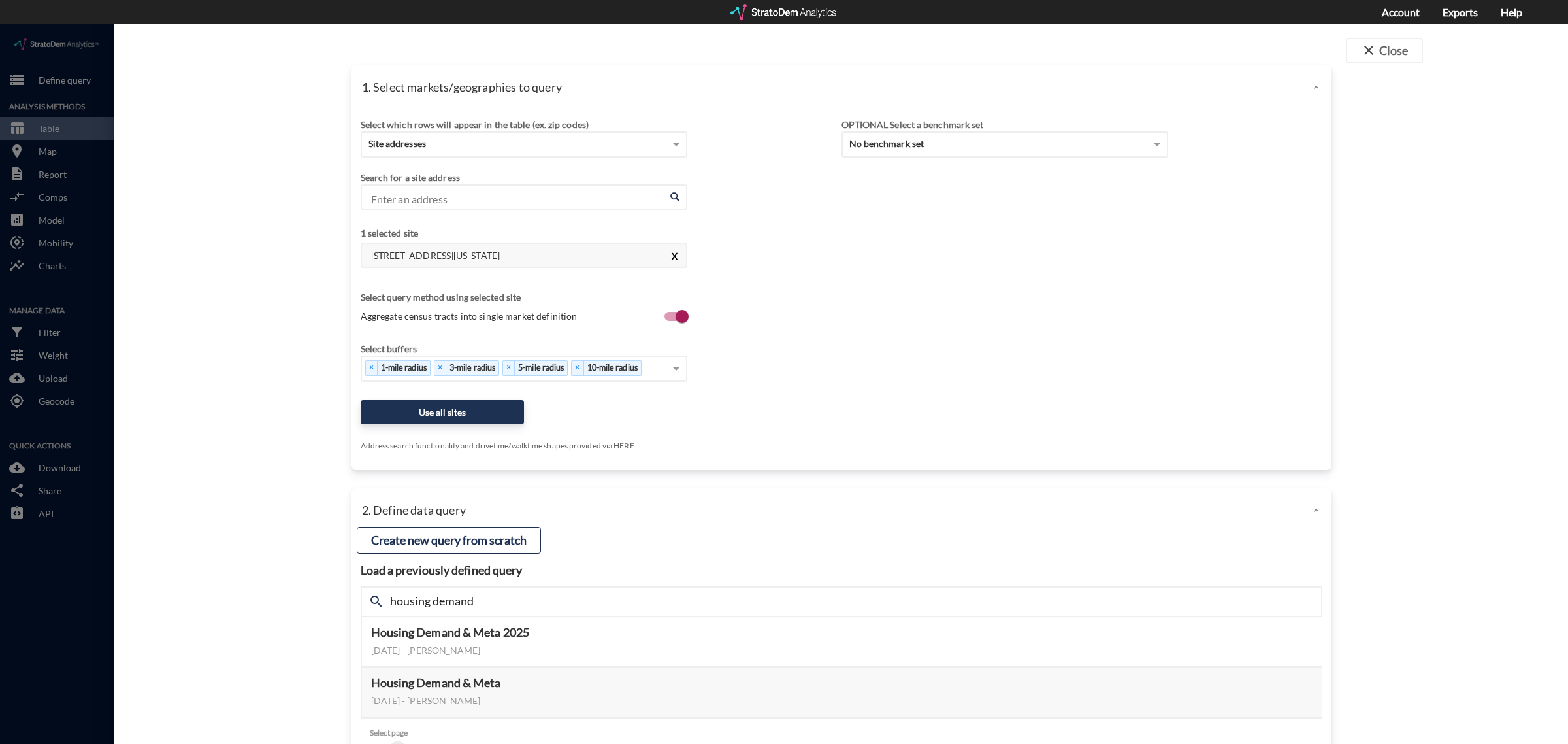
click button "X"
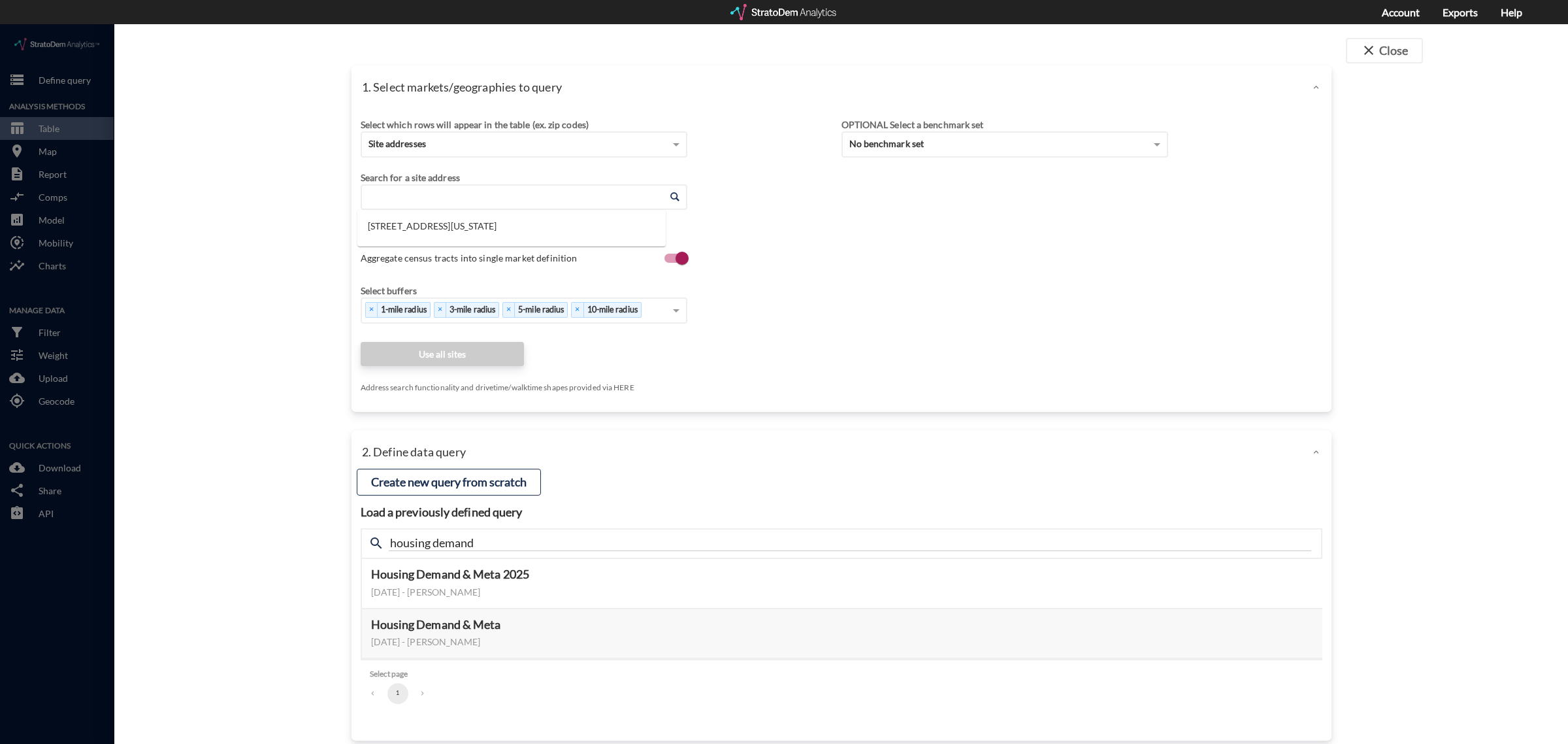
click input "Enter an address"
paste input "[STREET_ADDRESS]"
click li "1555 Nottingham Dr, [GEOGRAPHIC_DATA], [US_STATE]"
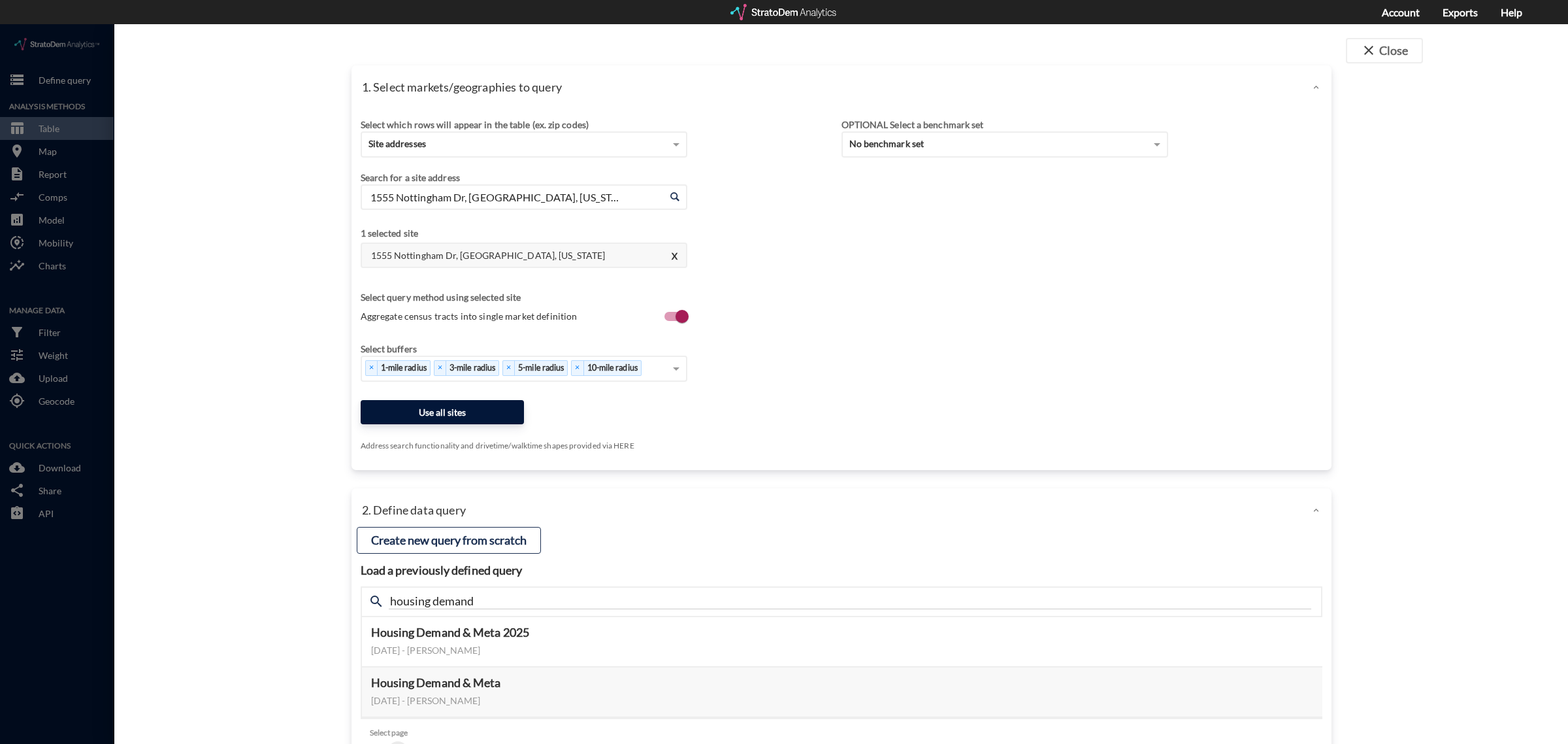
type input "1555 Nottingham Dr, [GEOGRAPHIC_DATA], [US_STATE]"
click button "Use all sites"
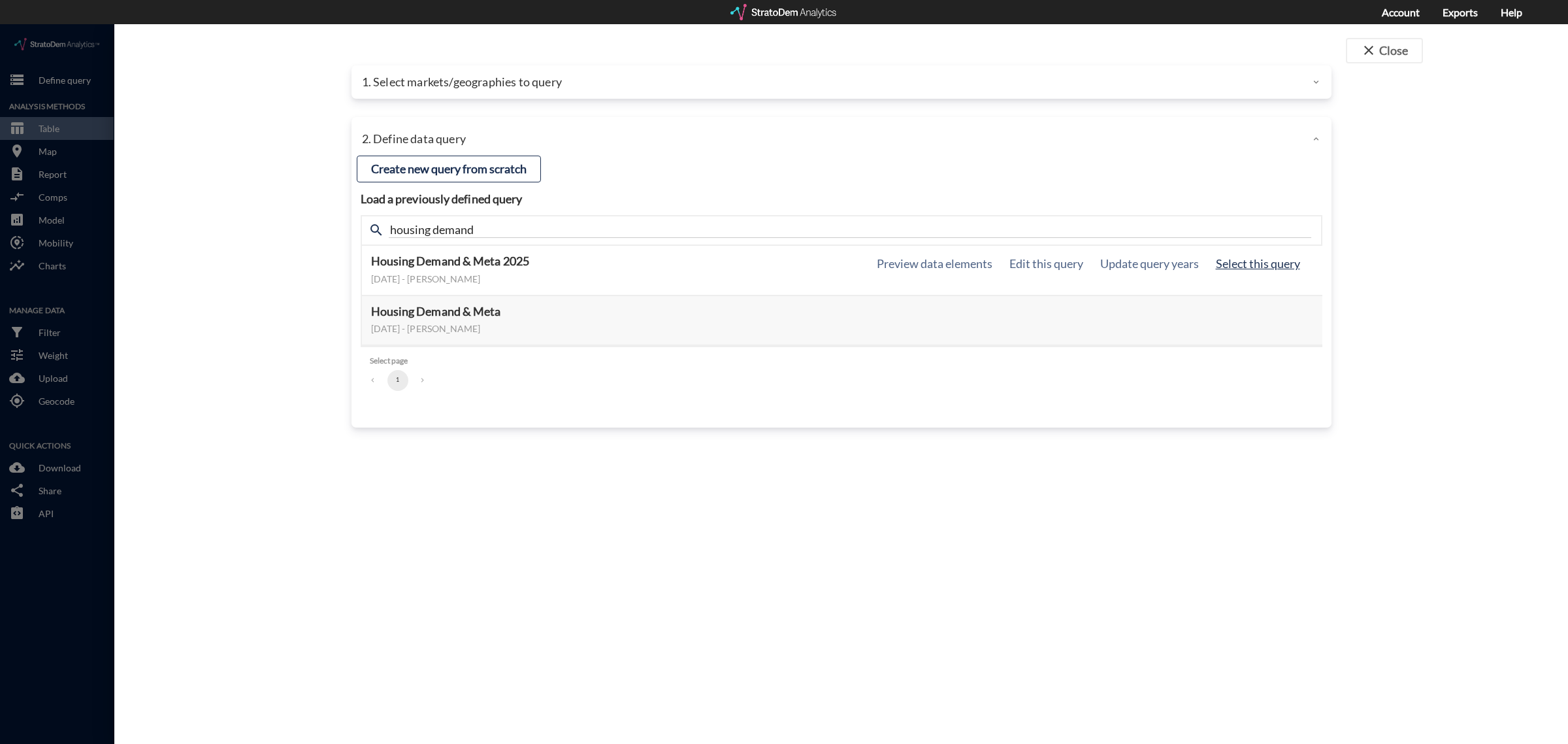
click button "Select this query"
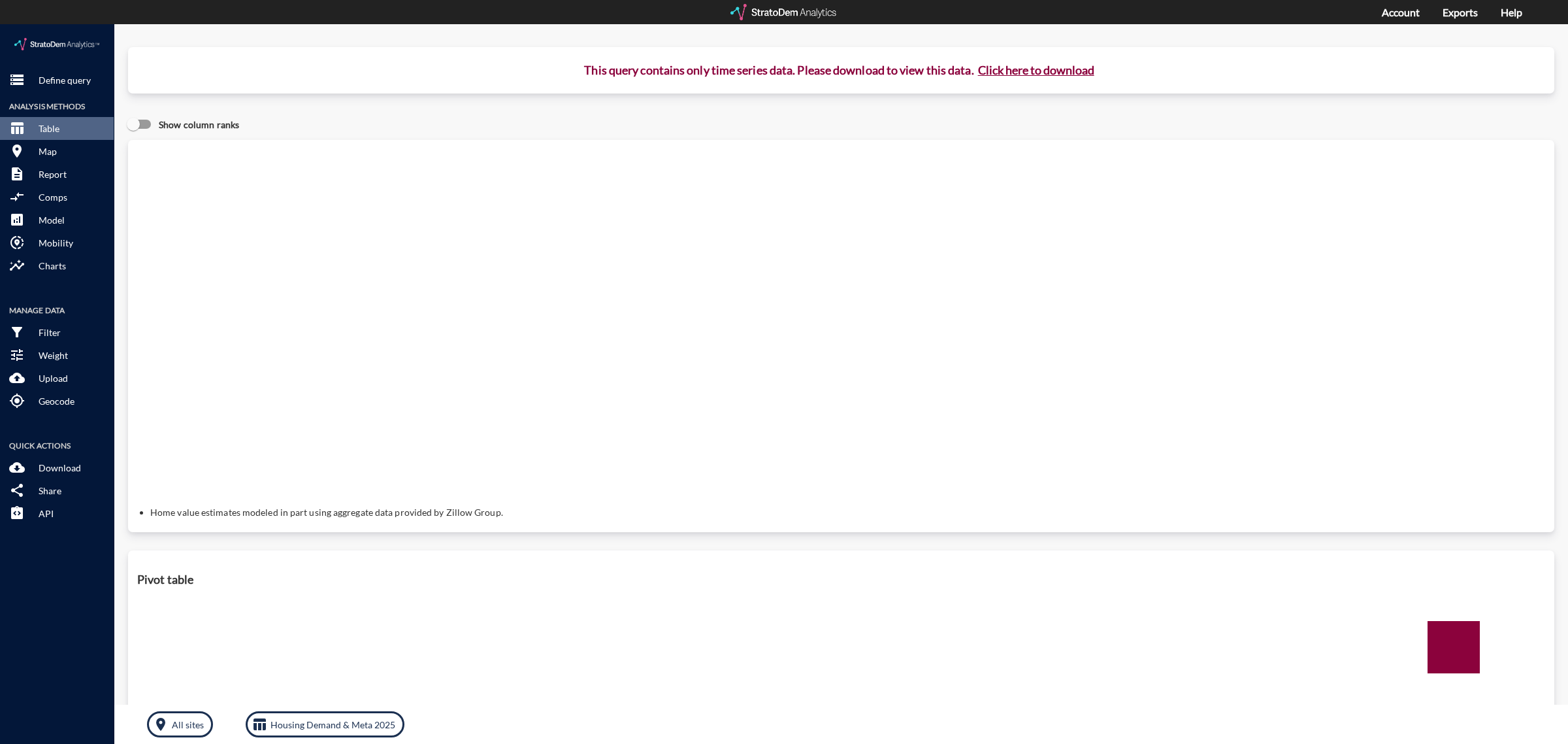
click button "Click here to download"
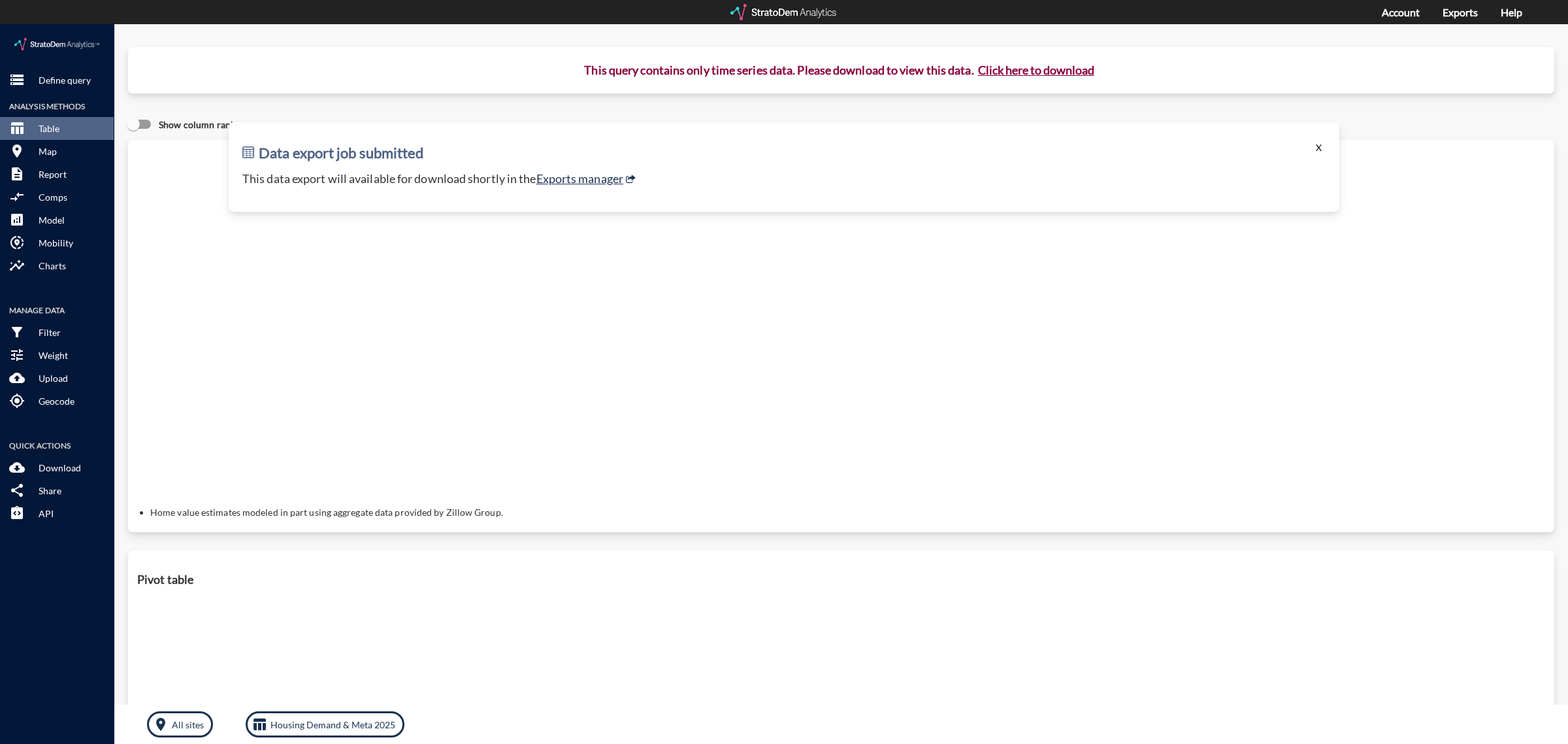
click button "X"
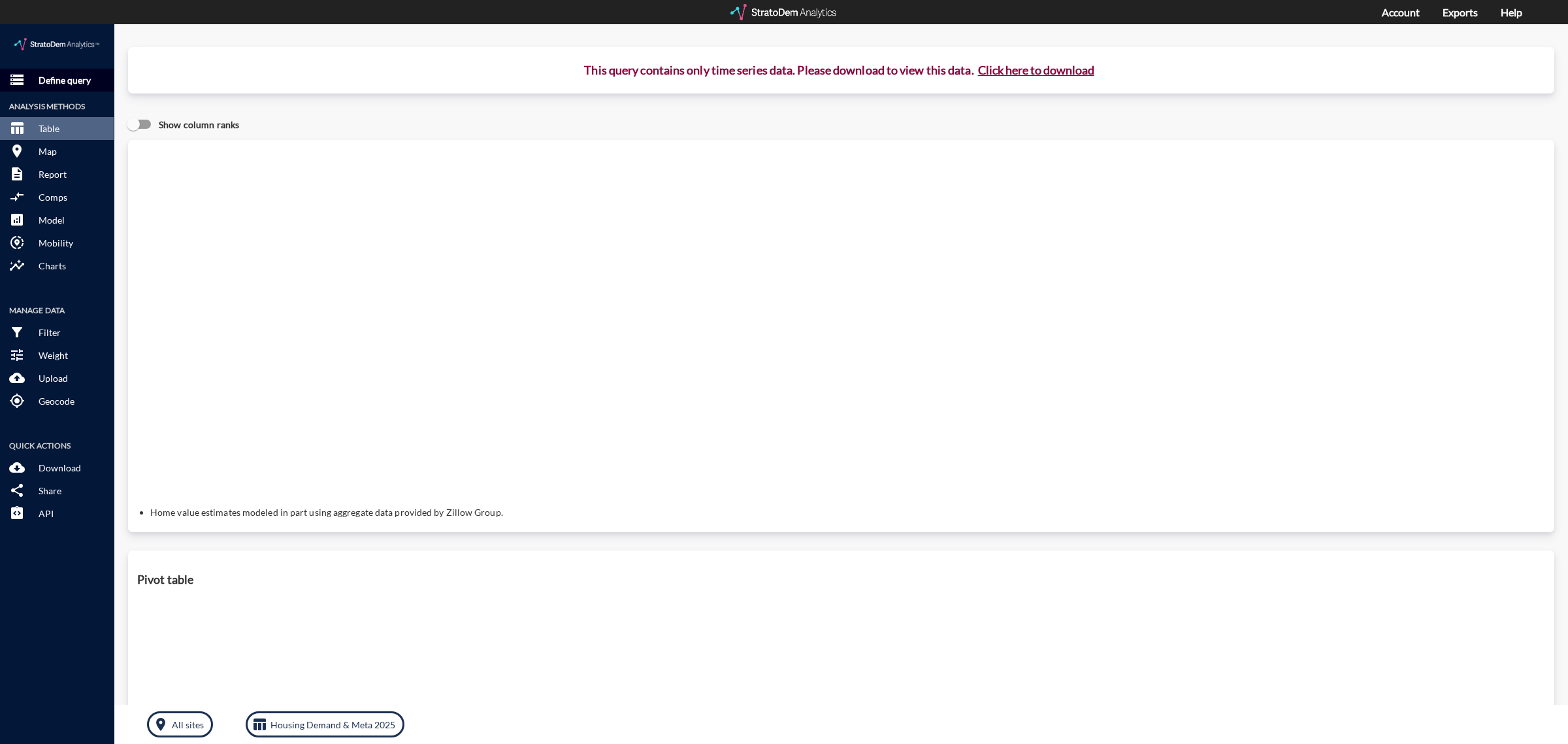
click p "Define query"
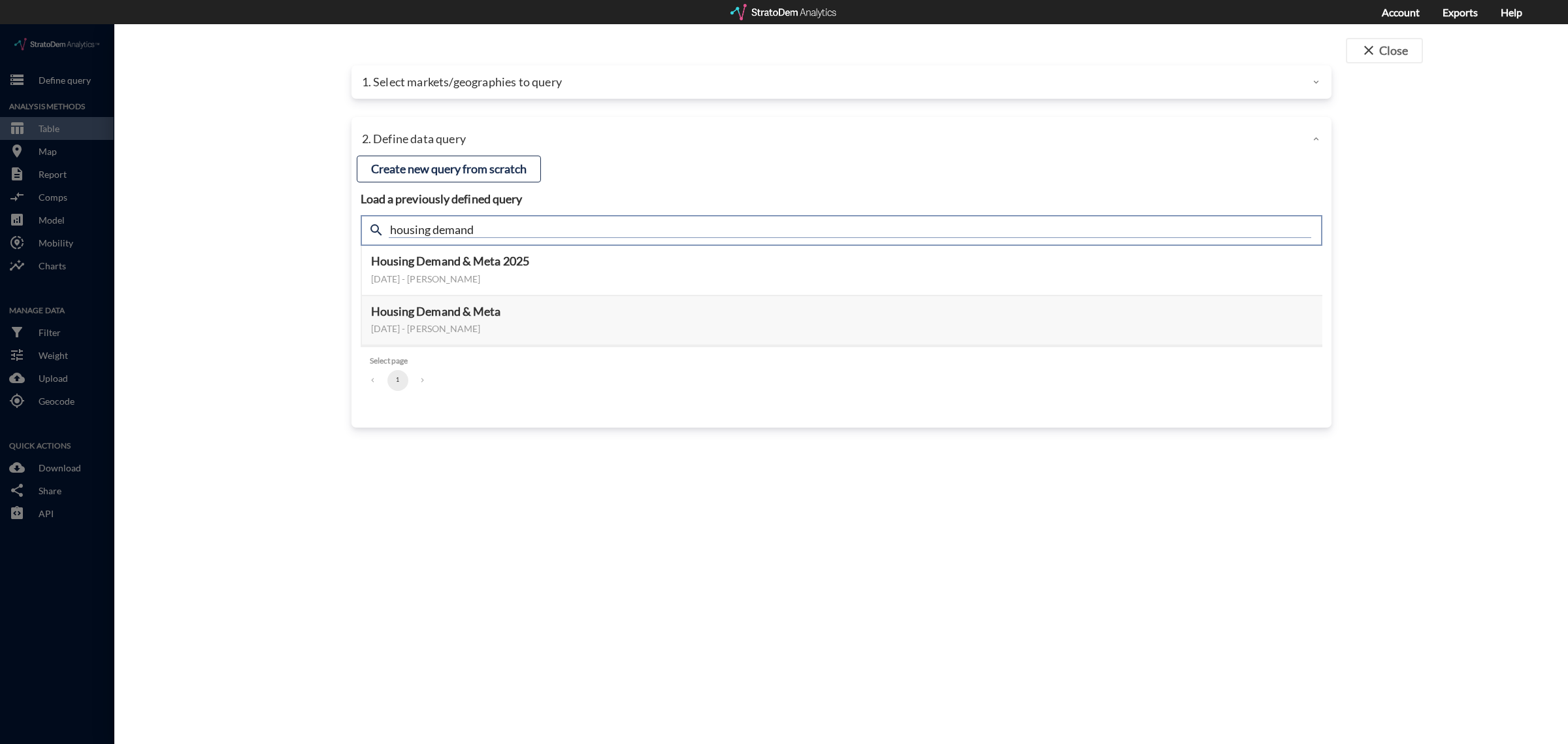
click input "housing demand"
drag, startPoint x: 427, startPoint y: 189, endPoint x: 300, endPoint y: 199, distance: 127.4
click div "close Close 1. Select markets/geographies to query Select which rows will appea…"
type input "active adult"
click button "Select this query"
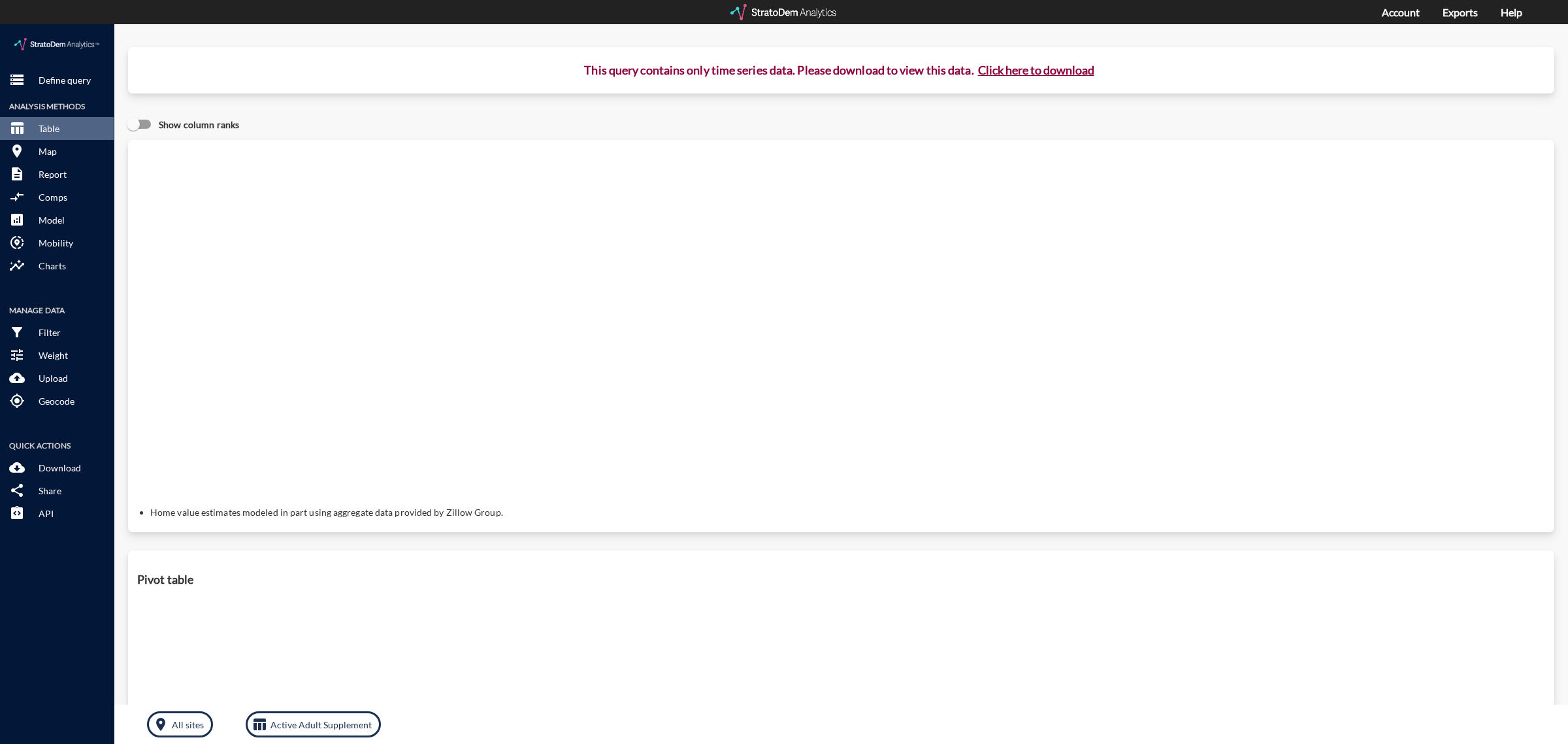
click button "Click here to download"
click button "X"
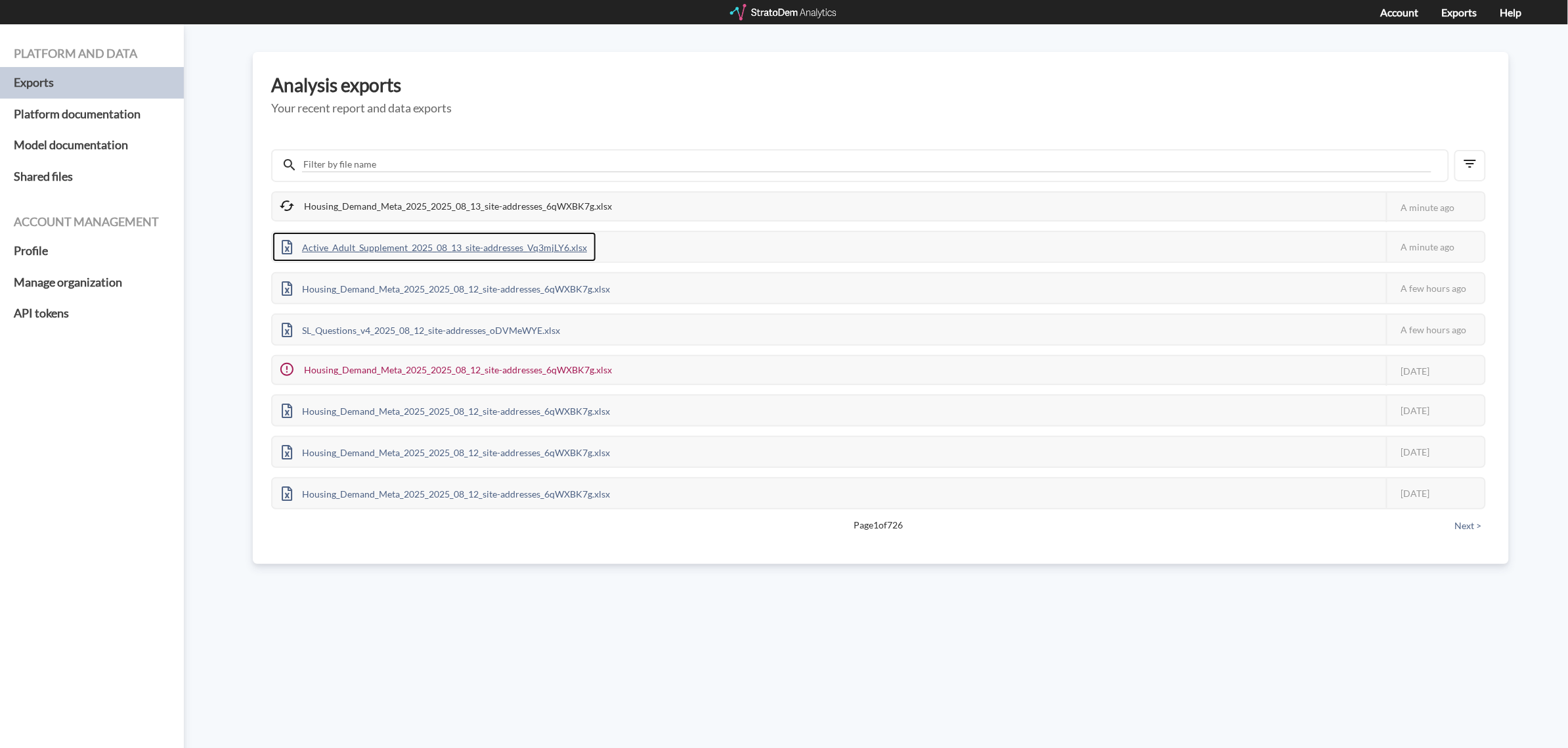
click at [384, 250] on div "Active_Adult_Supplement_2025_08_13_site-addresses_Vq3mjLY6.xlsx" at bounding box center [434, 246] width 324 height 30
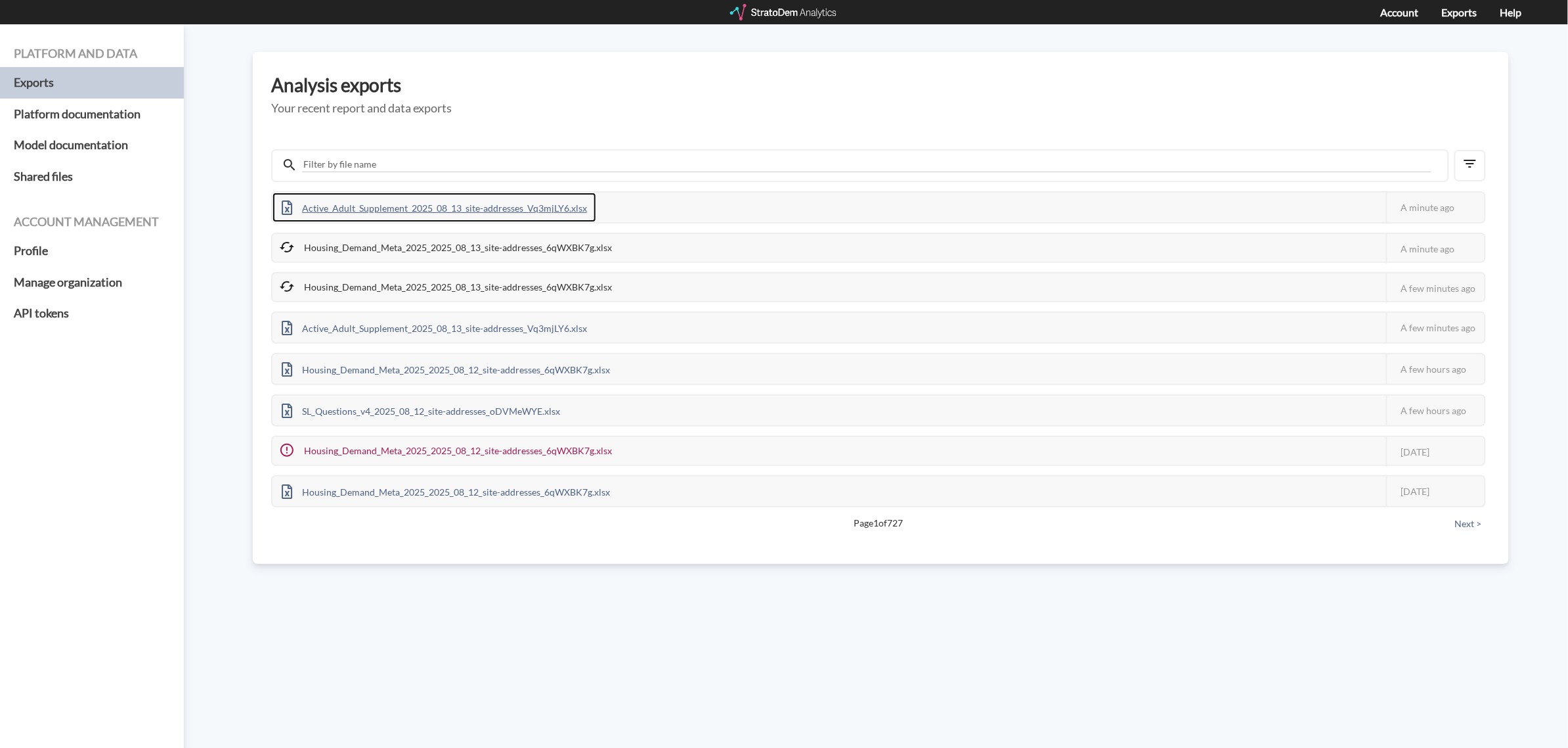
click at [507, 207] on div "Active_Adult_Supplement_2025_08_13_site-addresses_Vq3mjLY6.xlsx" at bounding box center [434, 207] width 324 height 30
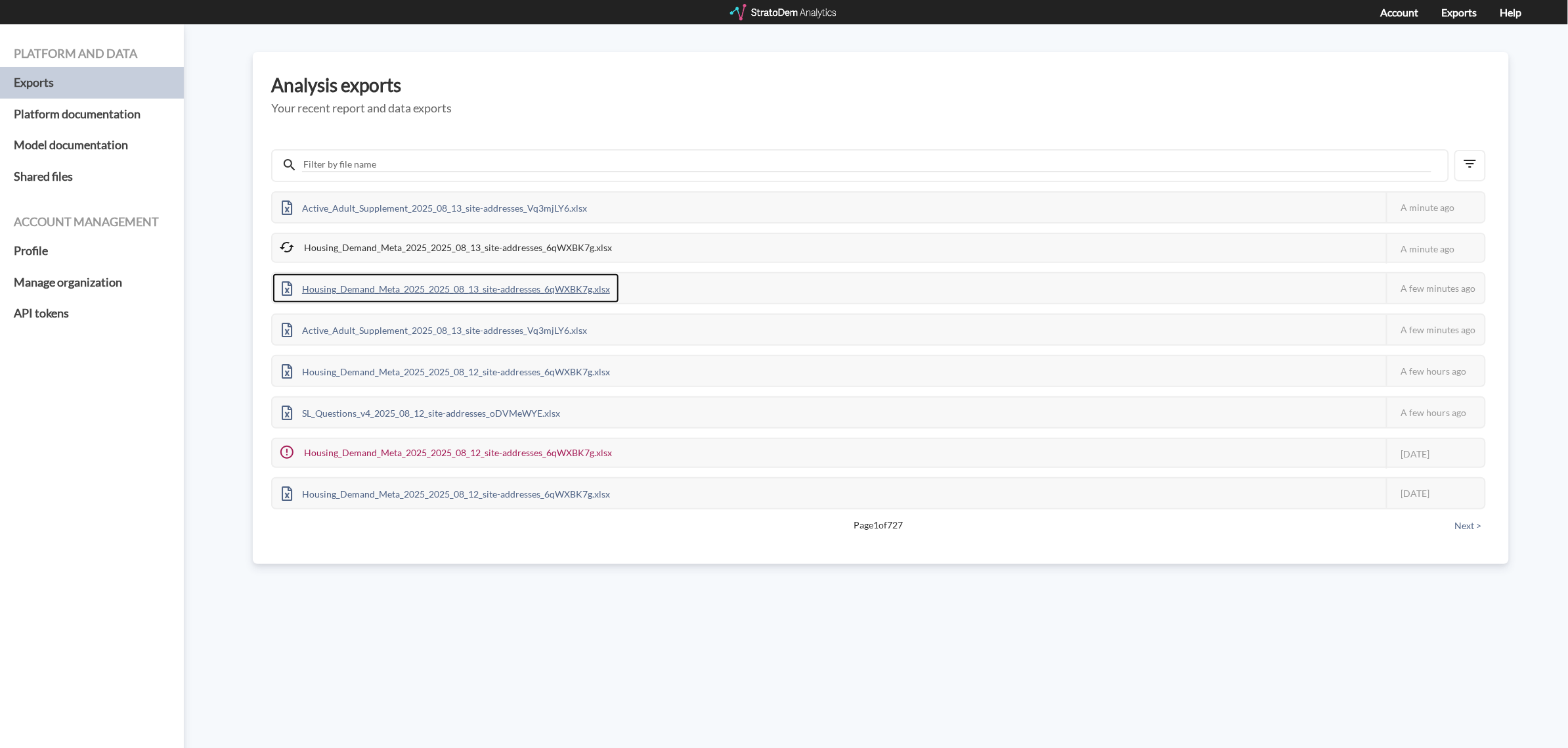
drag, startPoint x: 396, startPoint y: 280, endPoint x: 389, endPoint y: 276, distance: 8.1
click at [396, 280] on div "Housing_Demand_Meta_2025_2025_08_13_site-addresses_6qWXBK7g.xlsx" at bounding box center [446, 288] width 347 height 30
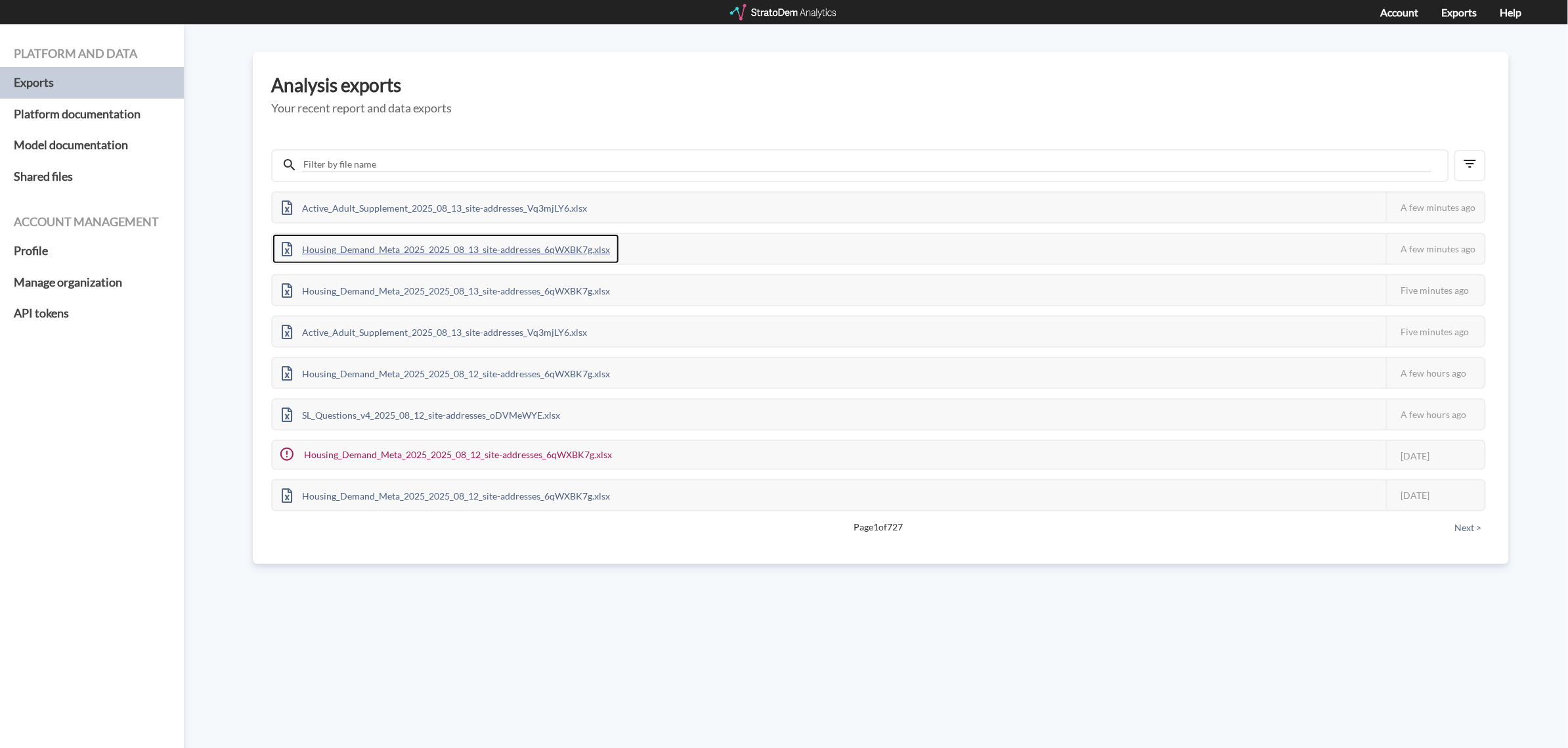
click at [493, 246] on div "Housing_Demand_Meta_2025_2025_08_13_site-addresses_6qWXBK7g.xlsx" at bounding box center [446, 248] width 347 height 30
